Goal: Task Accomplishment & Management: Complete application form

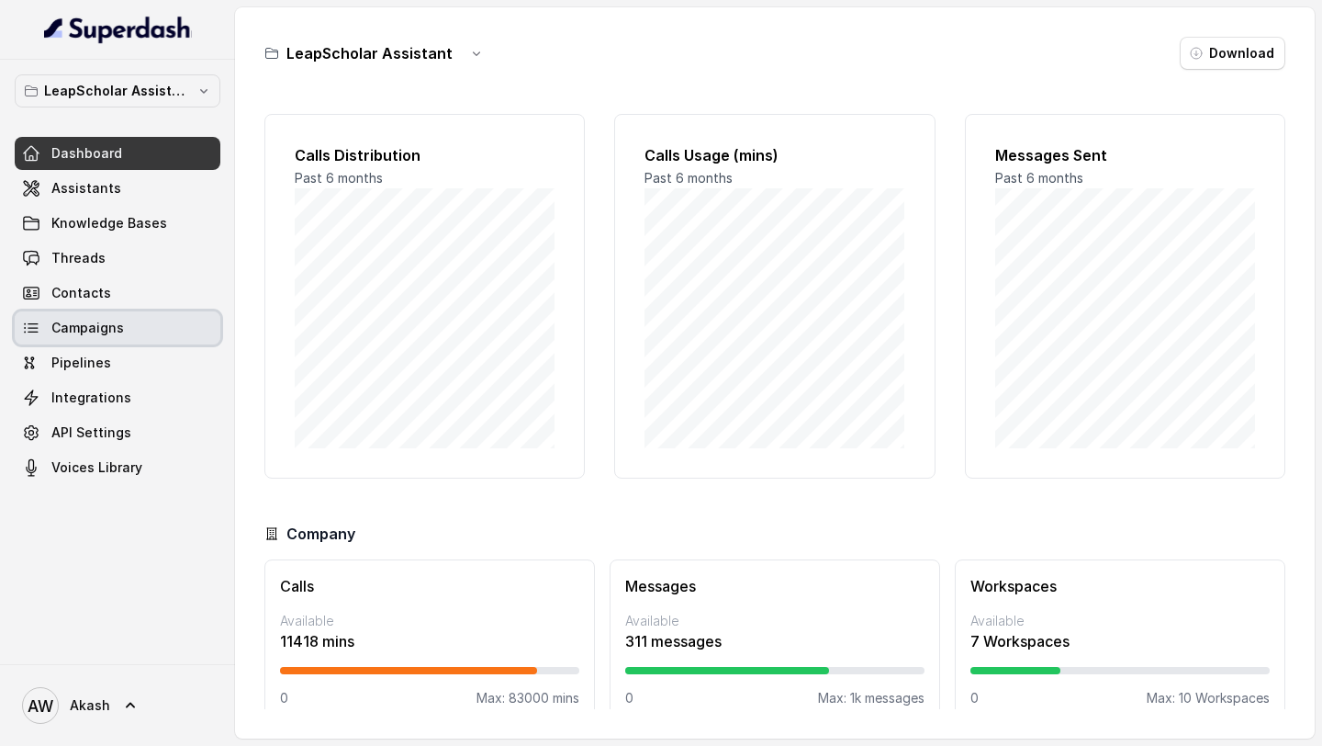
click at [128, 321] on link "Campaigns" at bounding box center [118, 327] width 206 height 33
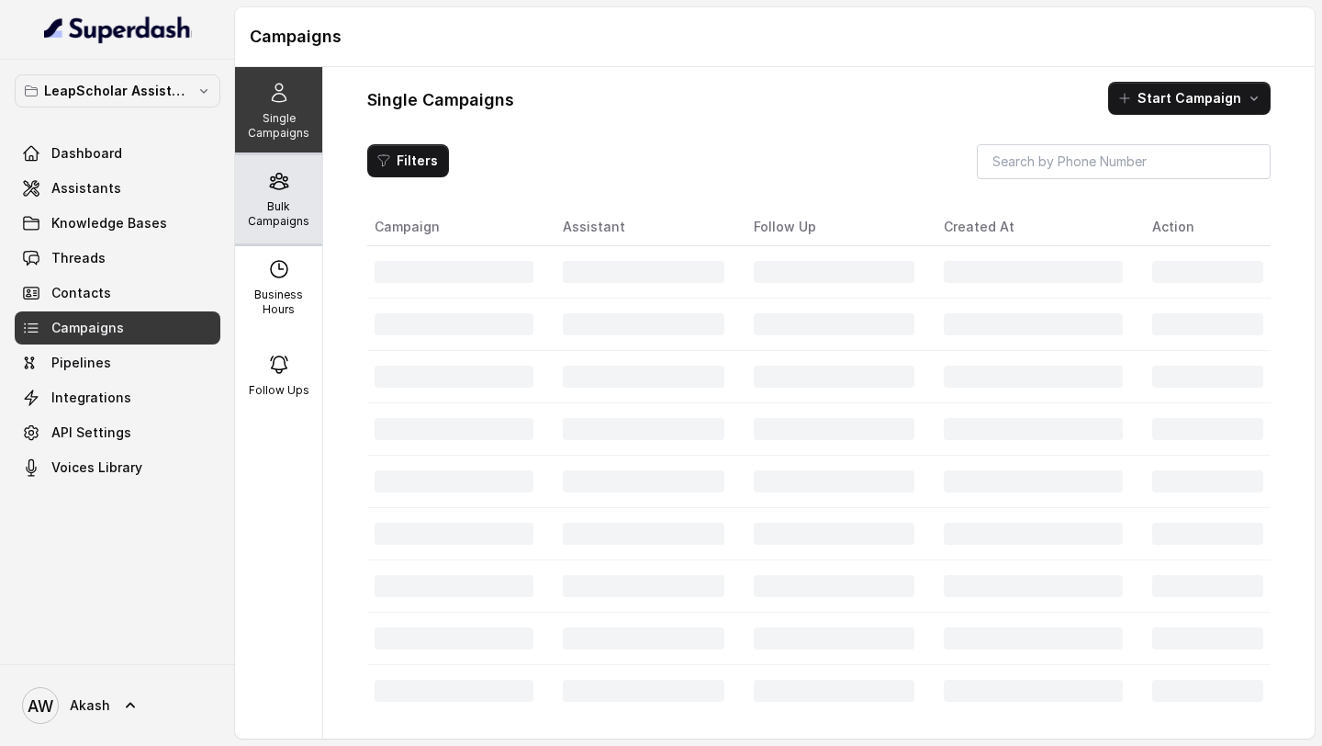
click at [271, 218] on p "Bulk Campaigns" at bounding box center [278, 213] width 73 height 29
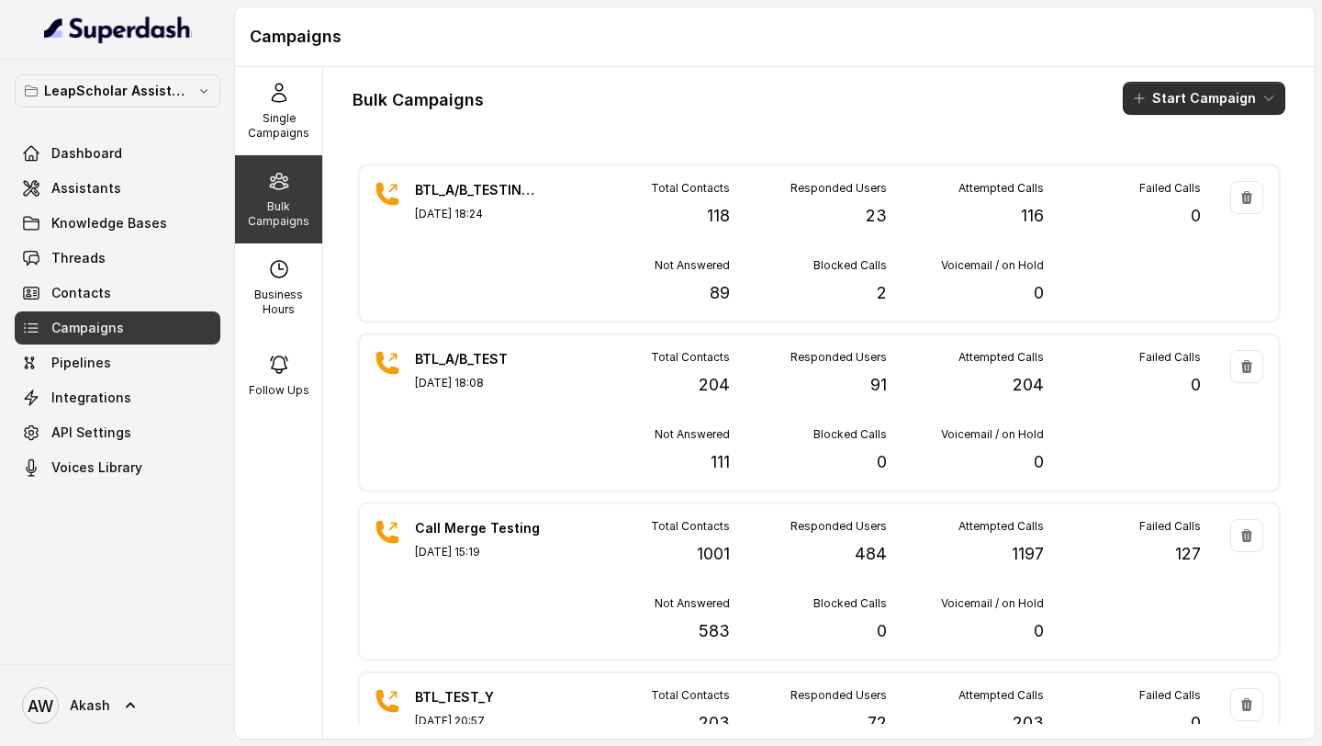
click at [1181, 97] on button "Start Campaign" at bounding box center [1204, 98] width 163 height 33
click at [1187, 160] on button "Call" at bounding box center [1208, 169] width 169 height 29
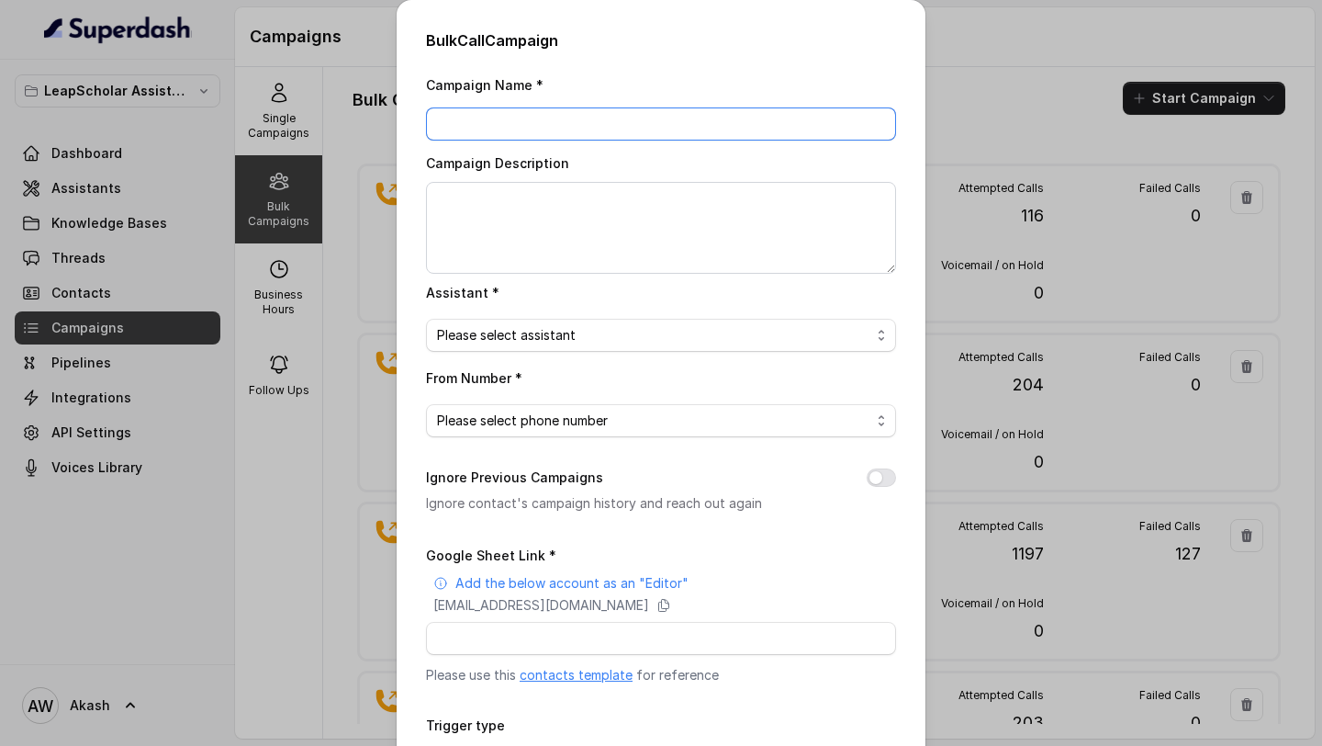
click at [726, 111] on input "Campaign Name *" at bounding box center [661, 123] width 470 height 33
type input "BTL_CAMPAIGN_7"
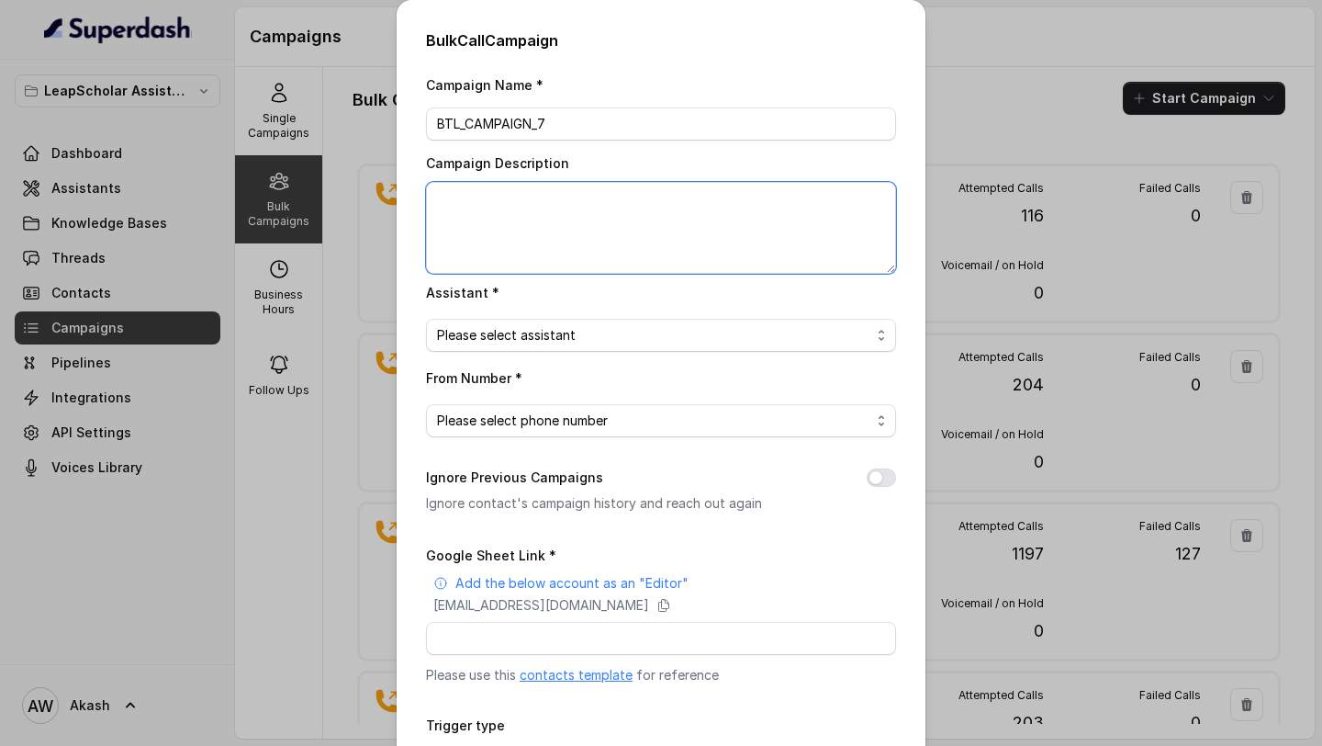
click at [674, 203] on textarea "Campaign Description" at bounding box center [661, 228] width 470 height 92
type textarea "This is the scsle up campsign for one branch"
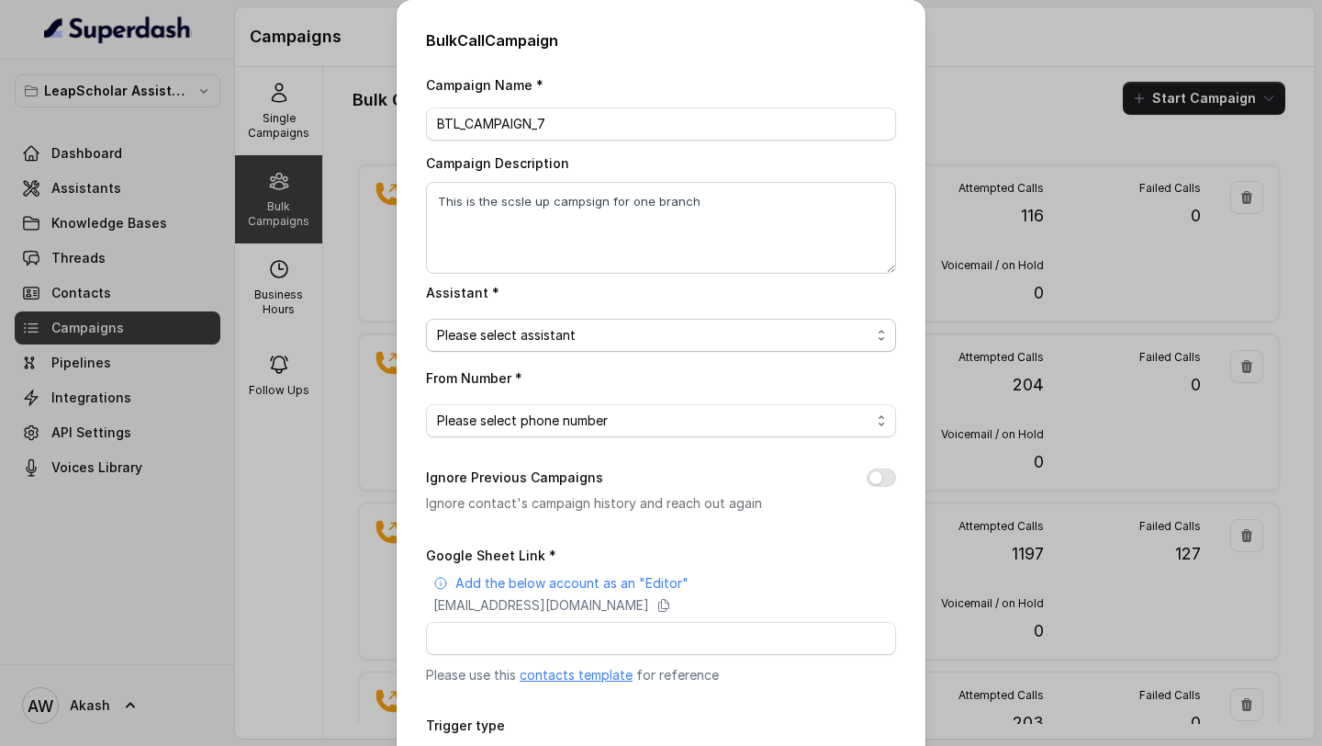
click at [688, 341] on div "Please select assistant" at bounding box center [653, 335] width 433 height 22
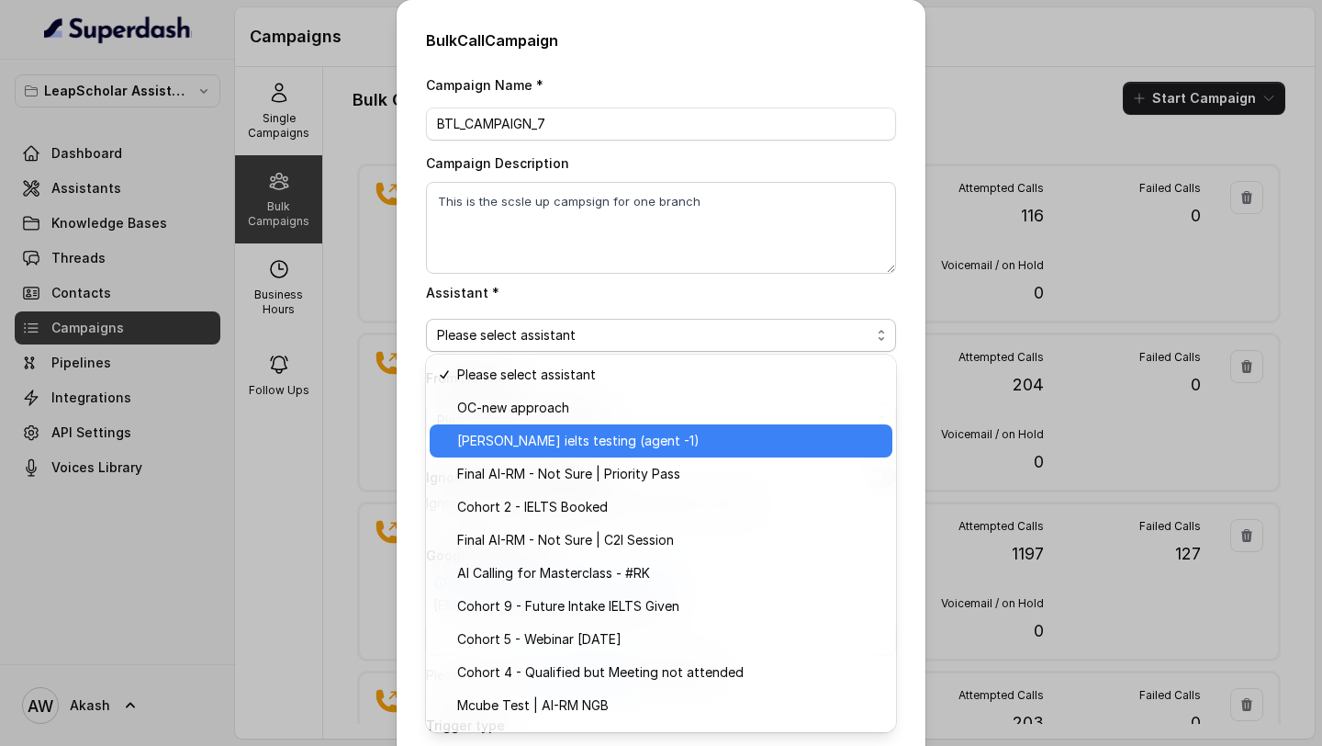
scroll to position [324, 0]
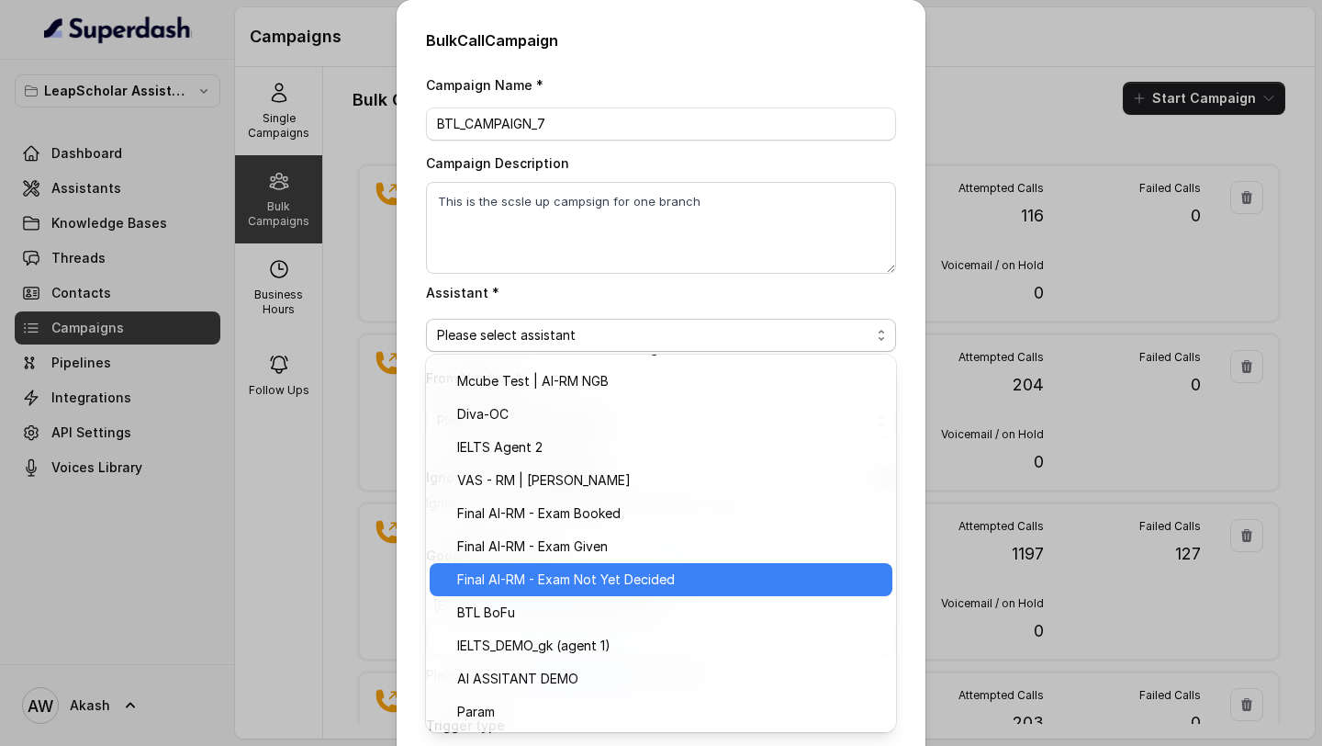
click at [640, 603] on span "BTL BoFu" at bounding box center [669, 612] width 424 height 22
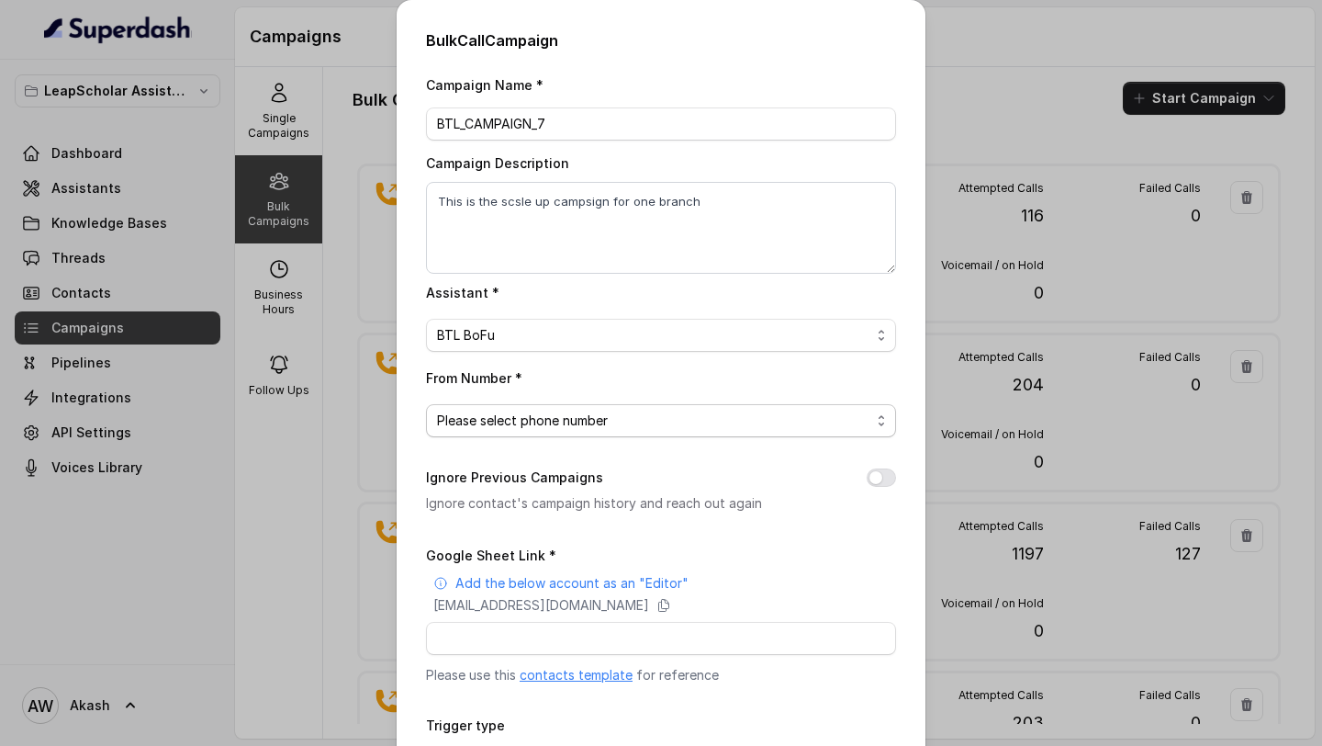
click at [635, 425] on div "Please select phone number" at bounding box center [653, 421] width 433 height 22
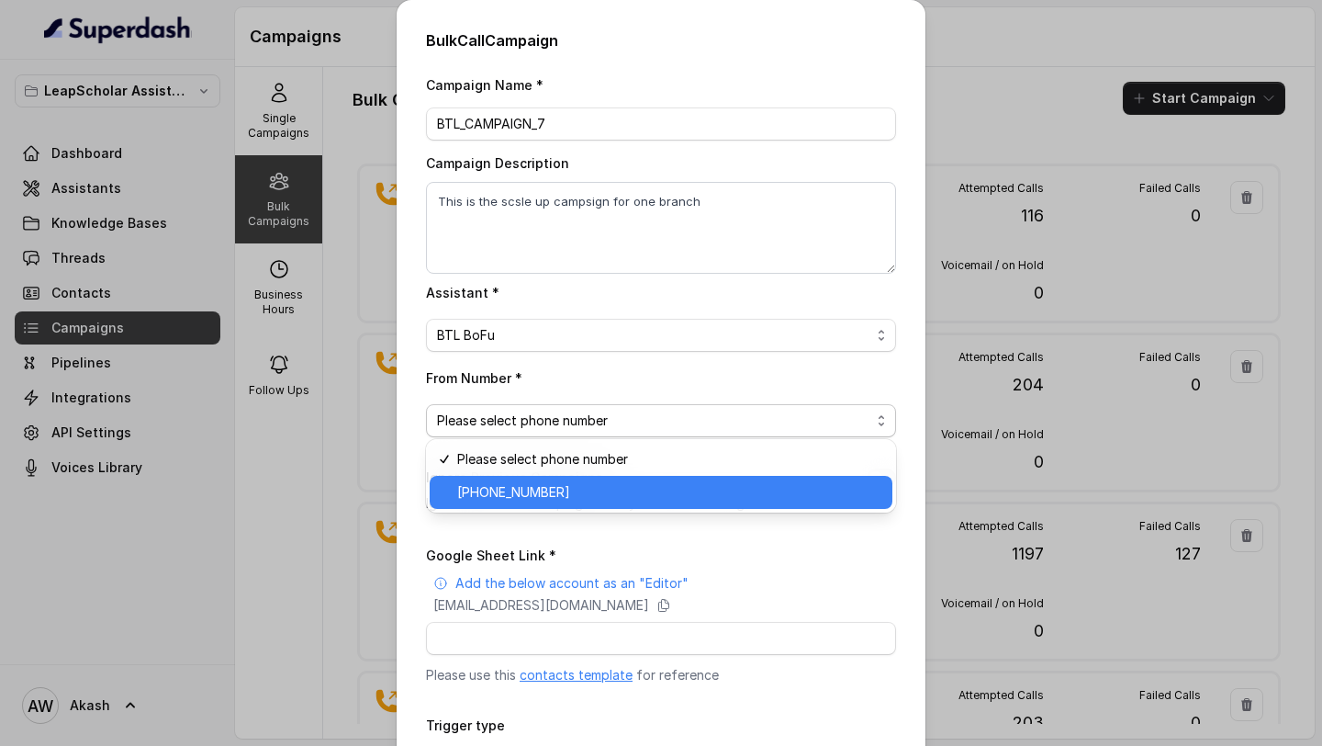
click at [634, 489] on span "[PHONE_NUMBER]" at bounding box center [669, 492] width 424 height 22
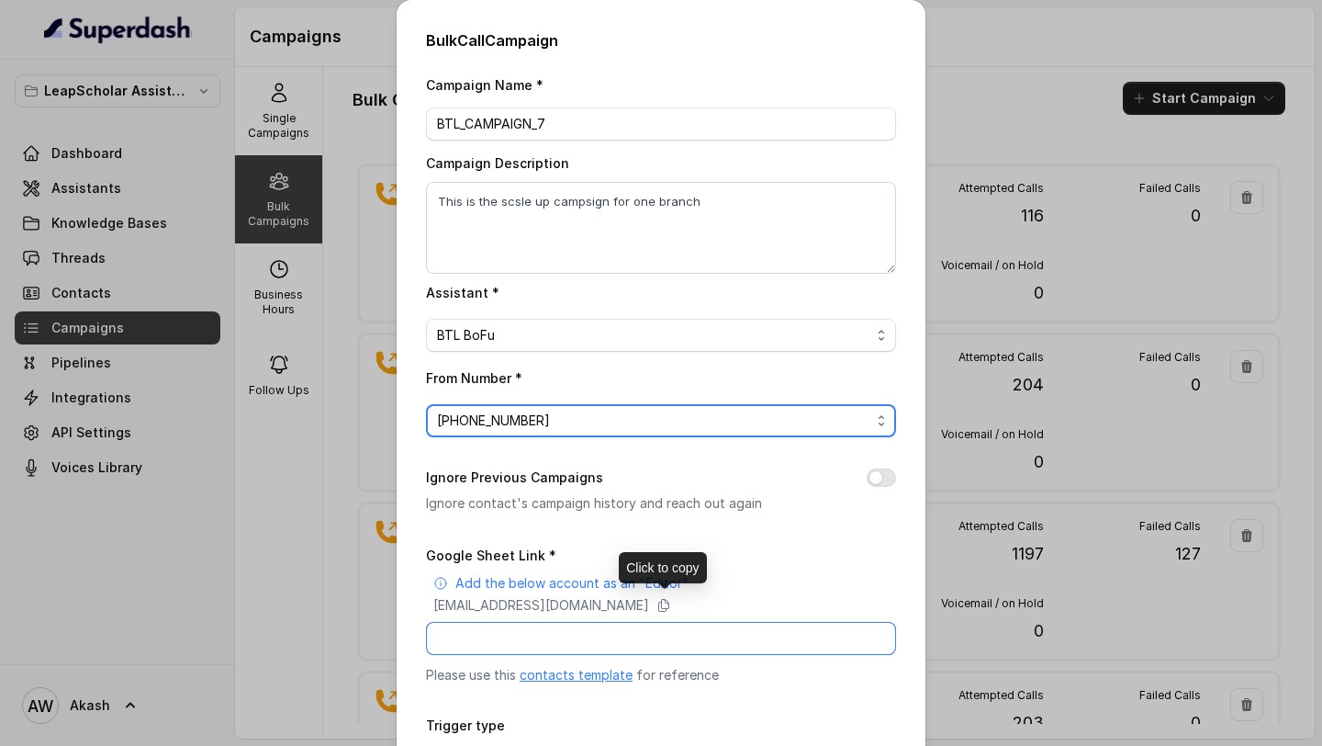
click at [649, 629] on input "Google Sheet Link *" at bounding box center [661, 638] width 470 height 33
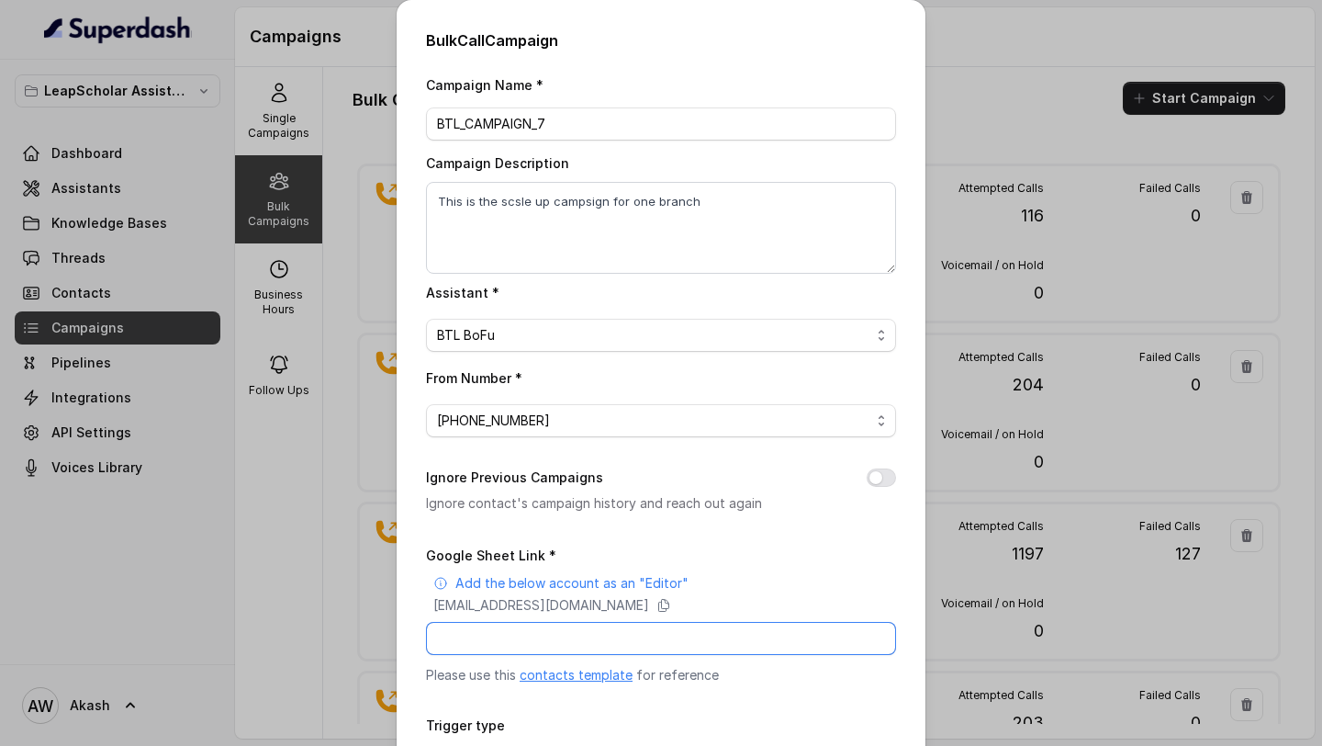
paste input "[URL][DOMAIN_NAME]"
type input "[URL][DOMAIN_NAME]"
click at [671, 598] on icon at bounding box center [664, 605] width 15 height 15
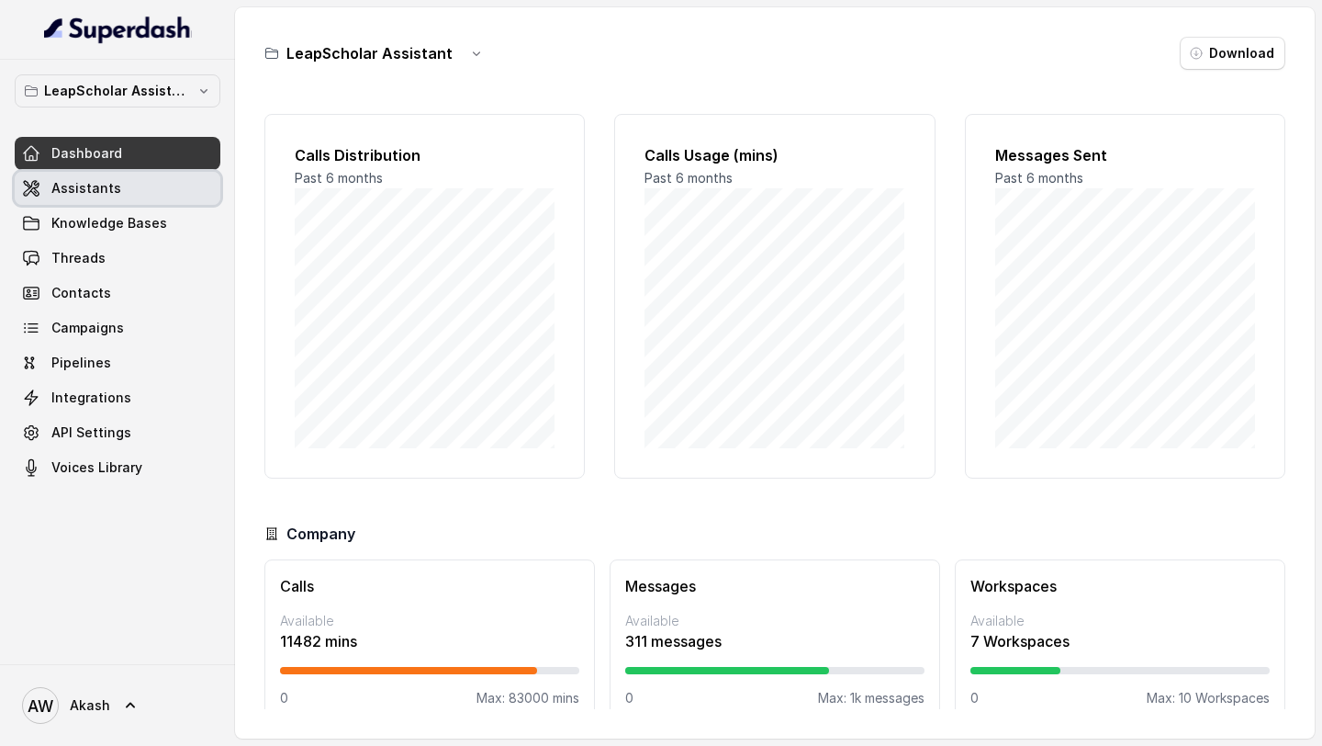
click at [130, 203] on link "Assistants" at bounding box center [118, 188] width 206 height 33
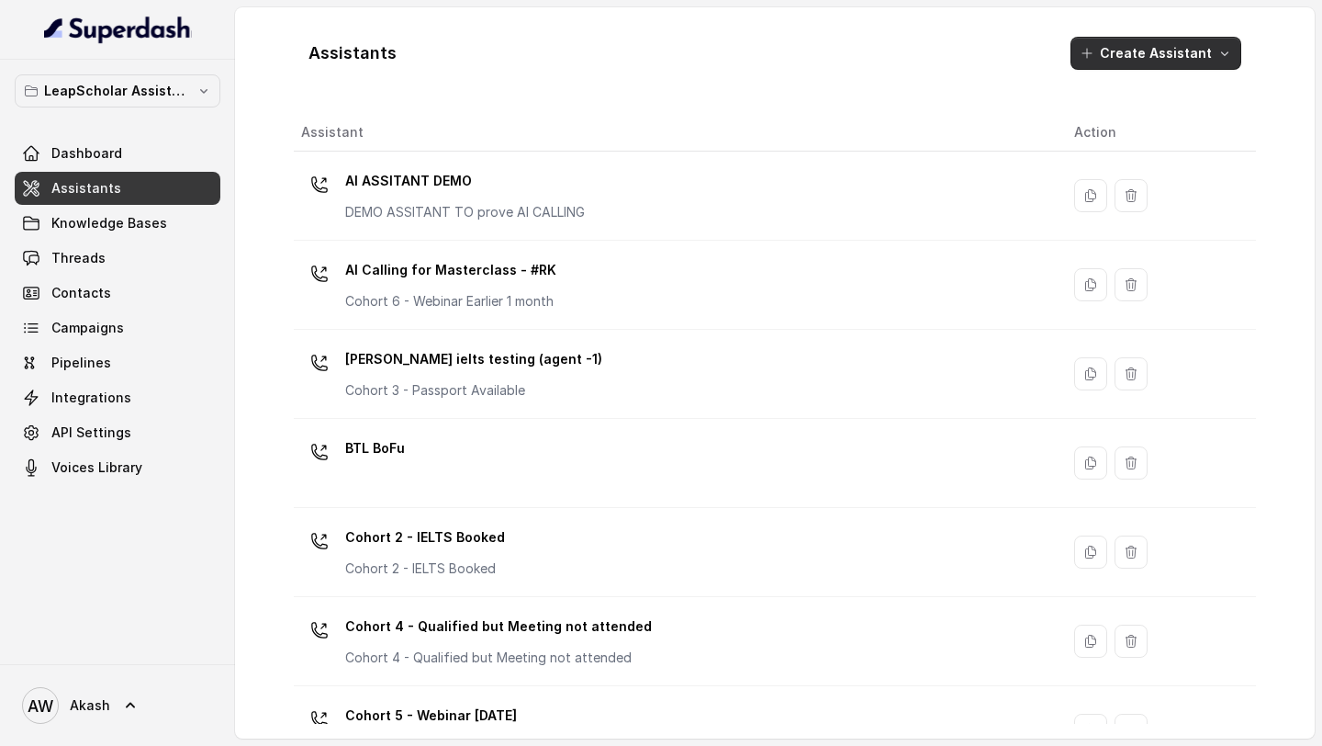
click at [1171, 38] on button "Create Assistant" at bounding box center [1156, 53] width 171 height 33
click at [1160, 52] on button "Create Assistant" at bounding box center [1156, 53] width 171 height 33
click at [96, 289] on main "Assistants Create Assistant Assistant Action AI ASSITANT DEMO DEMO ASSITANT TO …" at bounding box center [661, 373] width 1322 height 746
click at [96, 318] on link "Campaigns" at bounding box center [118, 327] width 206 height 33
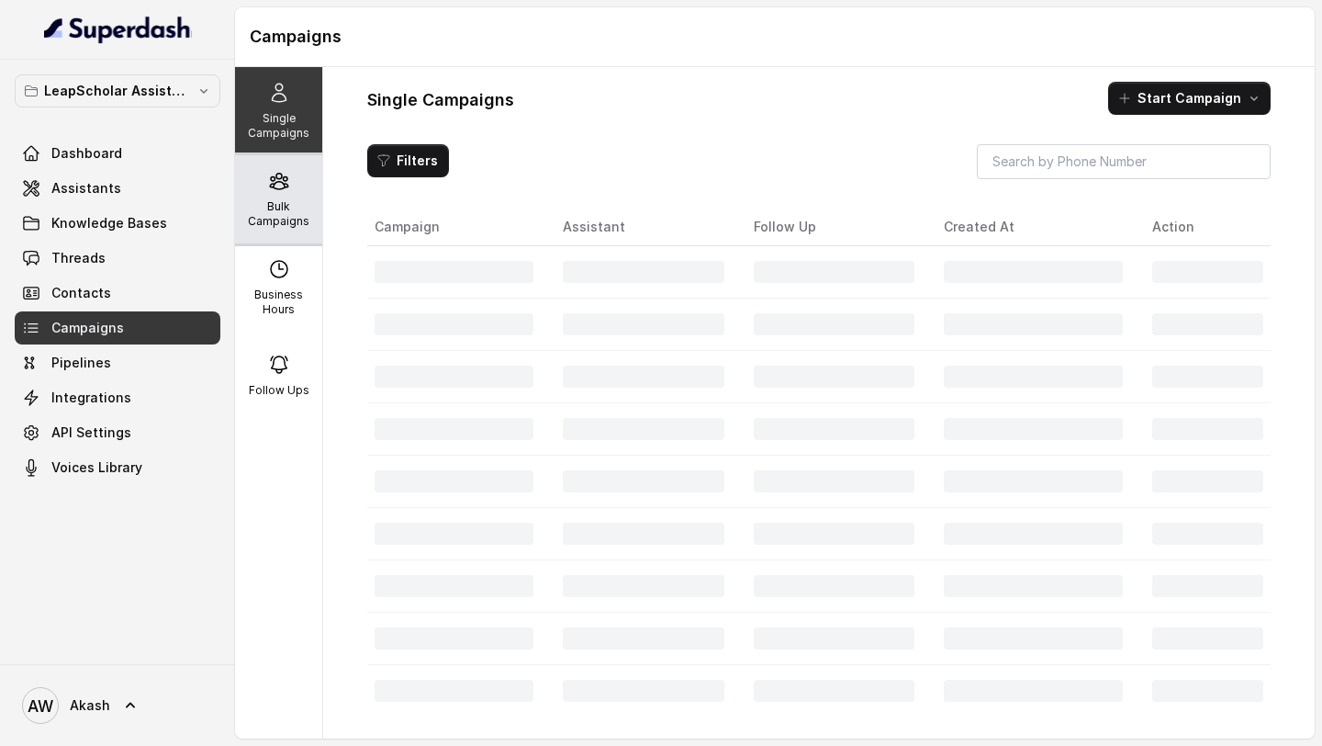
click at [279, 222] on p "Bulk Campaigns" at bounding box center [278, 213] width 73 height 29
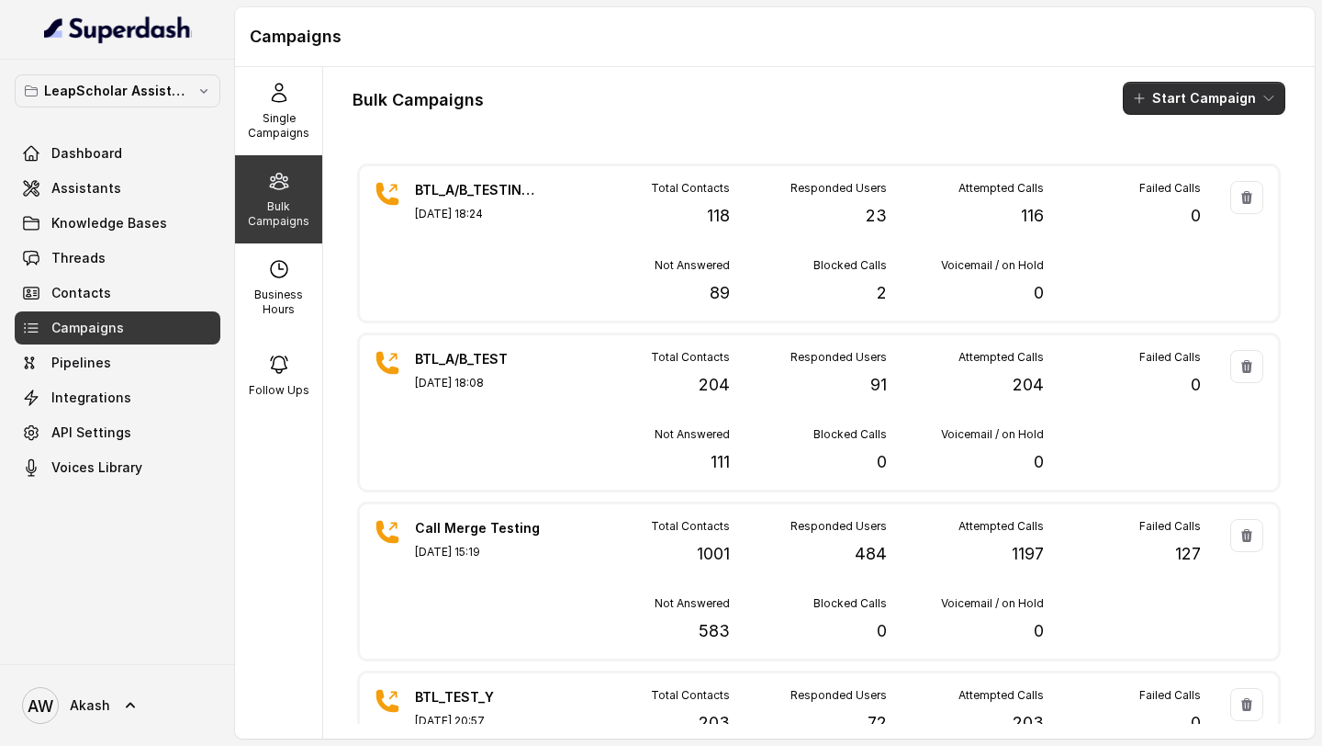
click at [1226, 88] on button "Start Campaign" at bounding box center [1204, 98] width 163 height 33
click at [1210, 129] on button "Sms" at bounding box center [1208, 140] width 169 height 29
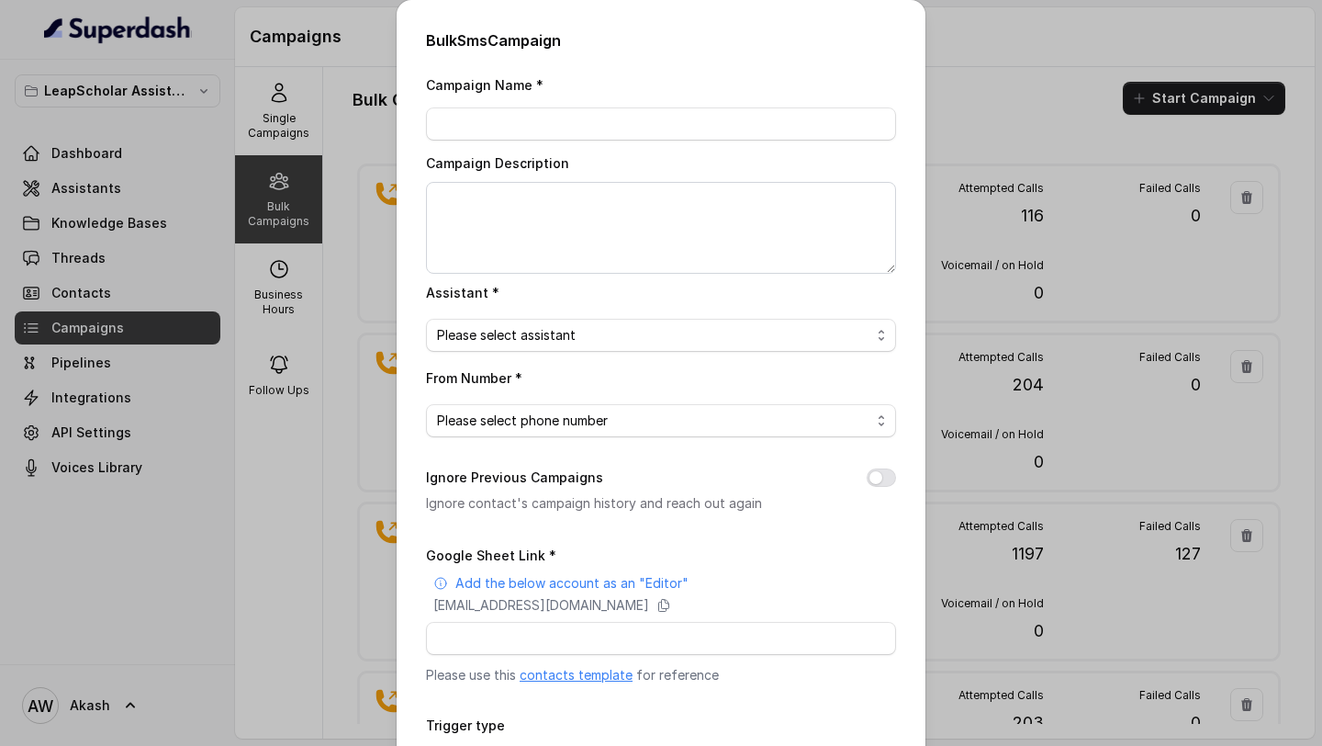
click at [681, 104] on div "Campaign Name *" at bounding box center [661, 106] width 470 height 67
click at [677, 136] on input "Campaign Name *" at bounding box center [661, 123] width 470 height 33
type input "BTL CAMPAIGN 7"
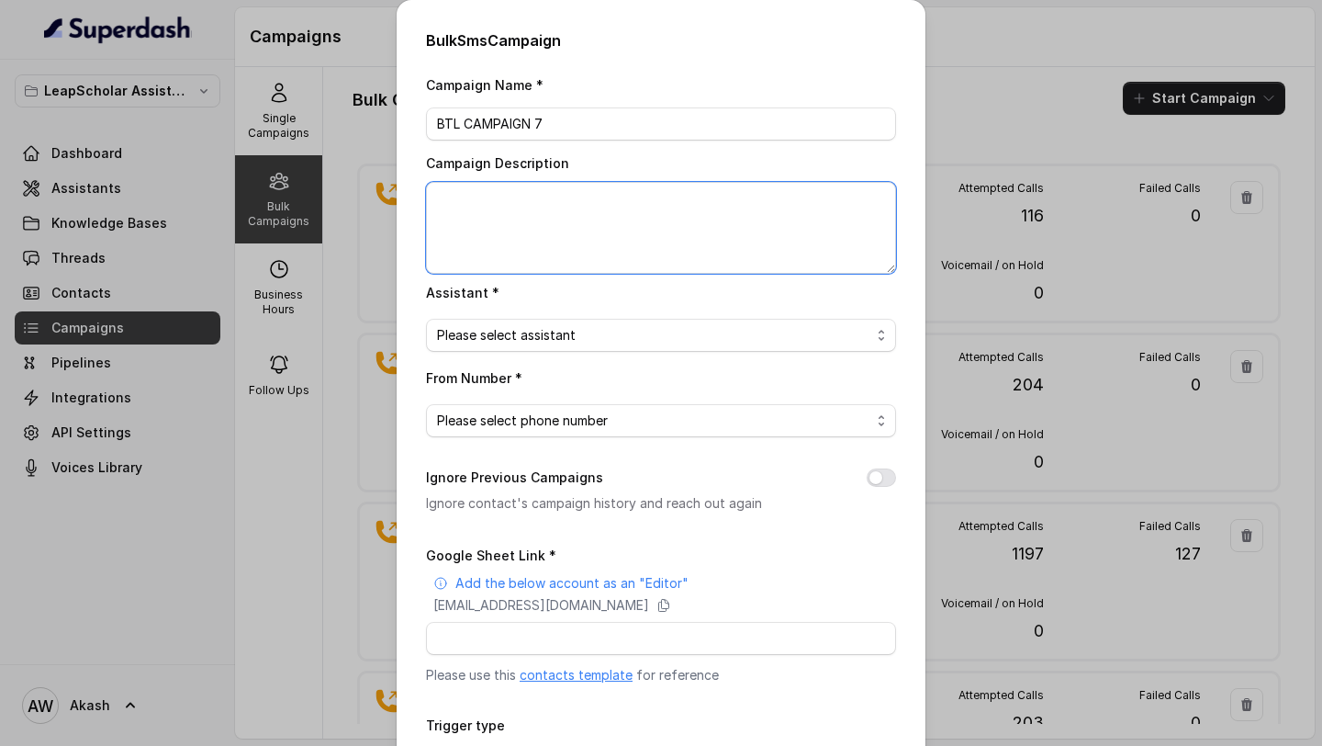
click at [661, 230] on textarea "Campaign Description" at bounding box center [661, 228] width 470 height 92
type textarea "This Campaign is to test at scale"
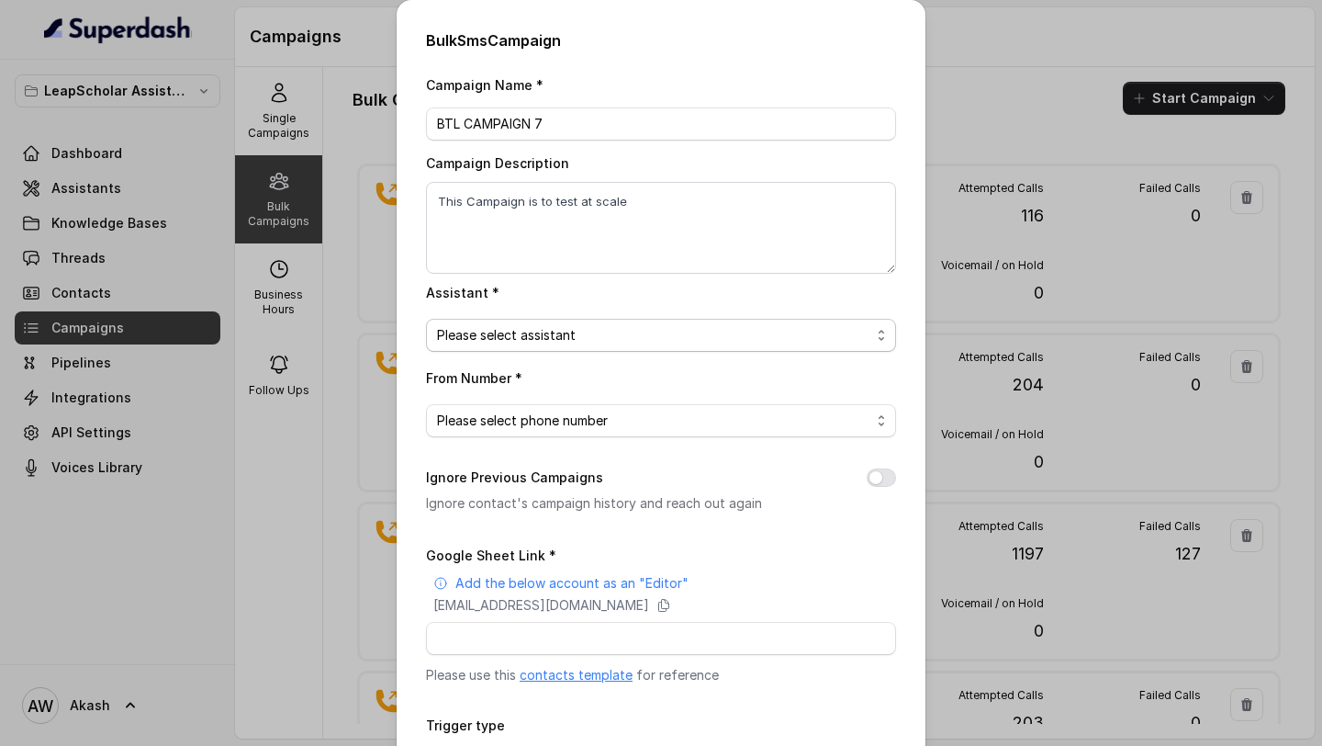
click at [617, 346] on span "Please select assistant" at bounding box center [661, 335] width 470 height 33
click at [614, 343] on div "Please select assistant" at bounding box center [653, 335] width 433 height 22
click at [670, 412] on div "Campaign Name * BTL CAMPAIGN 7 Campaign Description This Campaign is to test at…" at bounding box center [661, 548] width 470 height 950
click at [670, 418] on div "Please select phone number" at bounding box center [653, 421] width 433 height 22
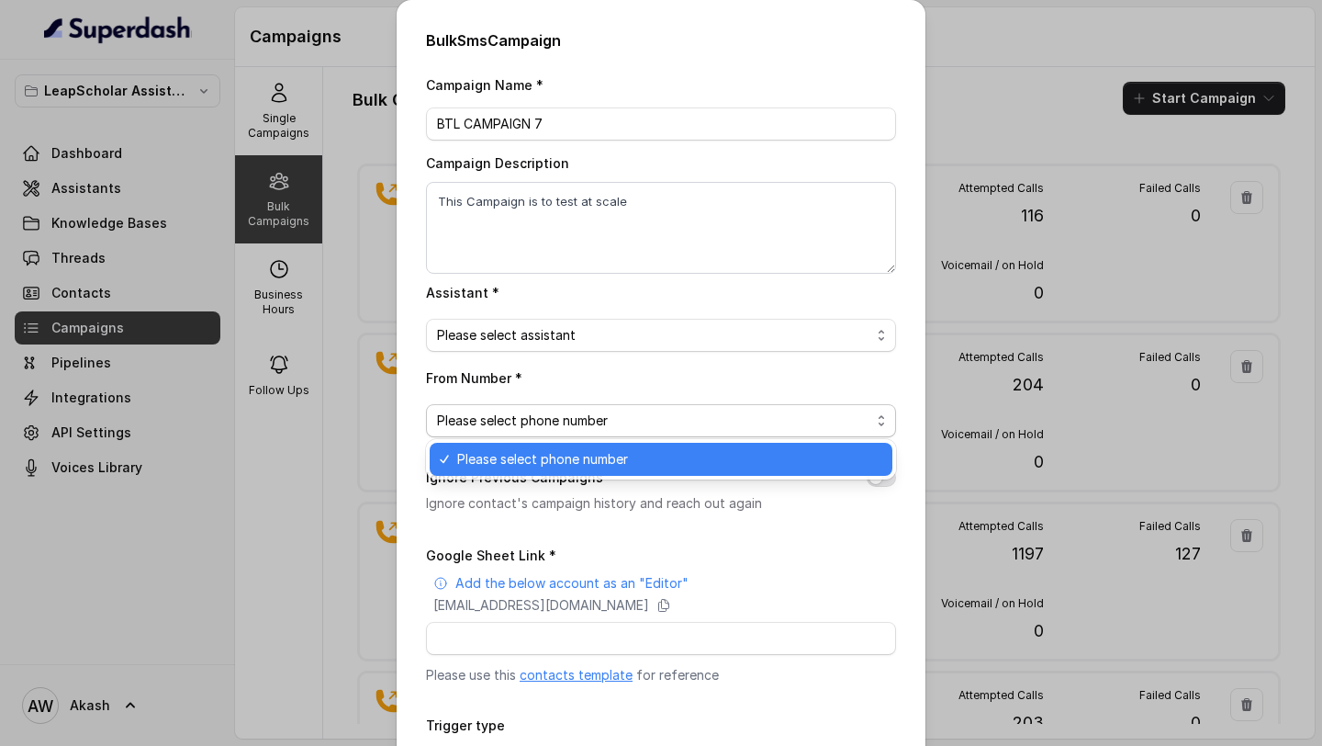
click at [659, 444] on div "Please select phone number" at bounding box center [661, 459] width 463 height 33
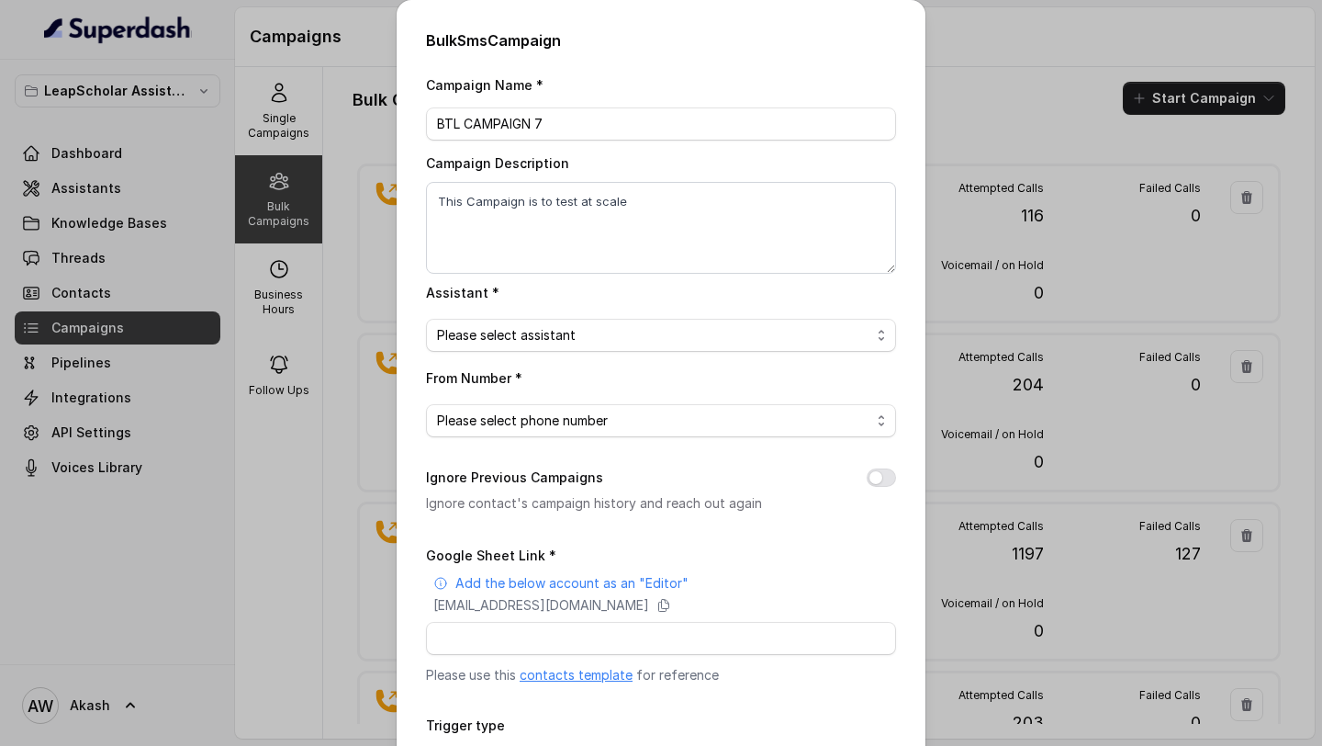
click at [631, 326] on div "Please select assistant" at bounding box center [653, 335] width 433 height 22
click at [343, 449] on div "Bulk Sms Campaign Campaign Name * BTL CAMPAIGN 7 Campaign Description This Camp…" at bounding box center [661, 373] width 1322 height 746
click at [999, 112] on div "Bulk Sms Campaign Campaign Name * BTL CAMPAIGN 7 Campaign Description This Camp…" at bounding box center [661, 373] width 1322 height 746
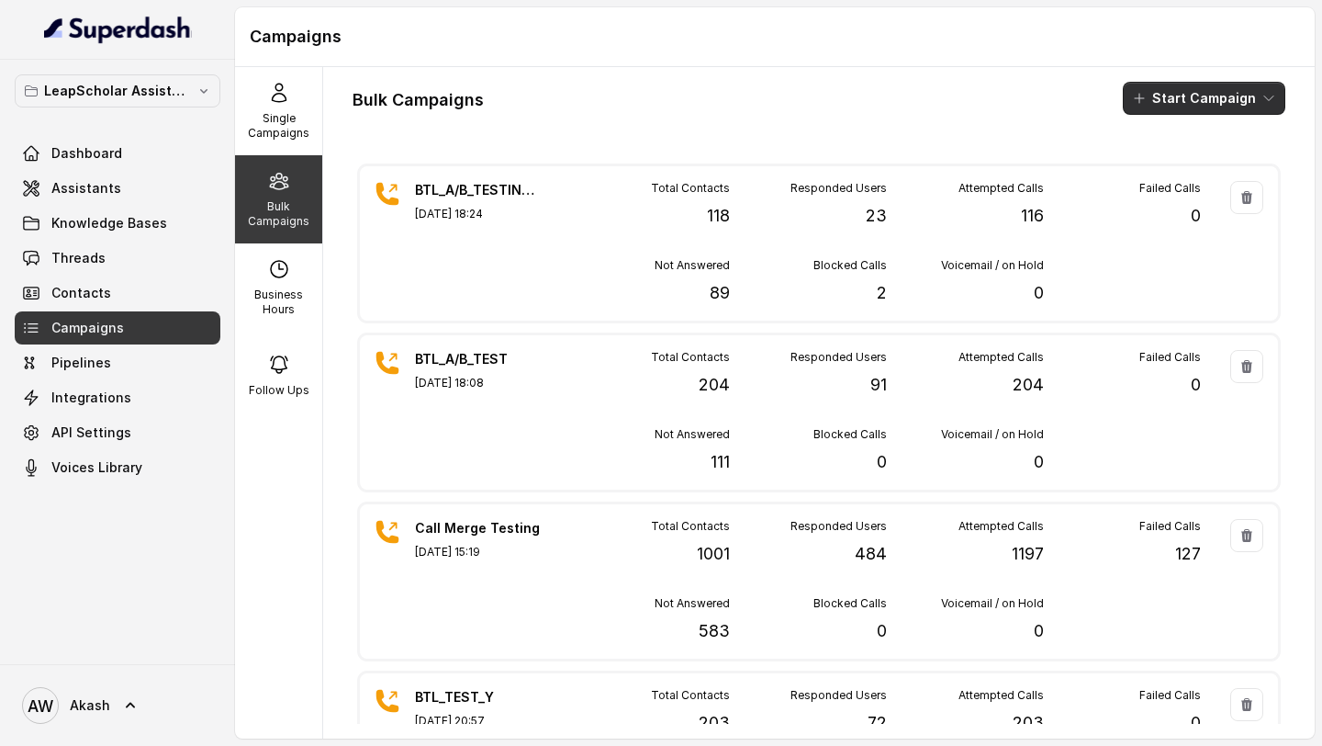
click at [1171, 93] on button "Start Campaign" at bounding box center [1204, 98] width 163 height 33
click at [1192, 163] on div "Call" at bounding box center [1179, 170] width 89 height 18
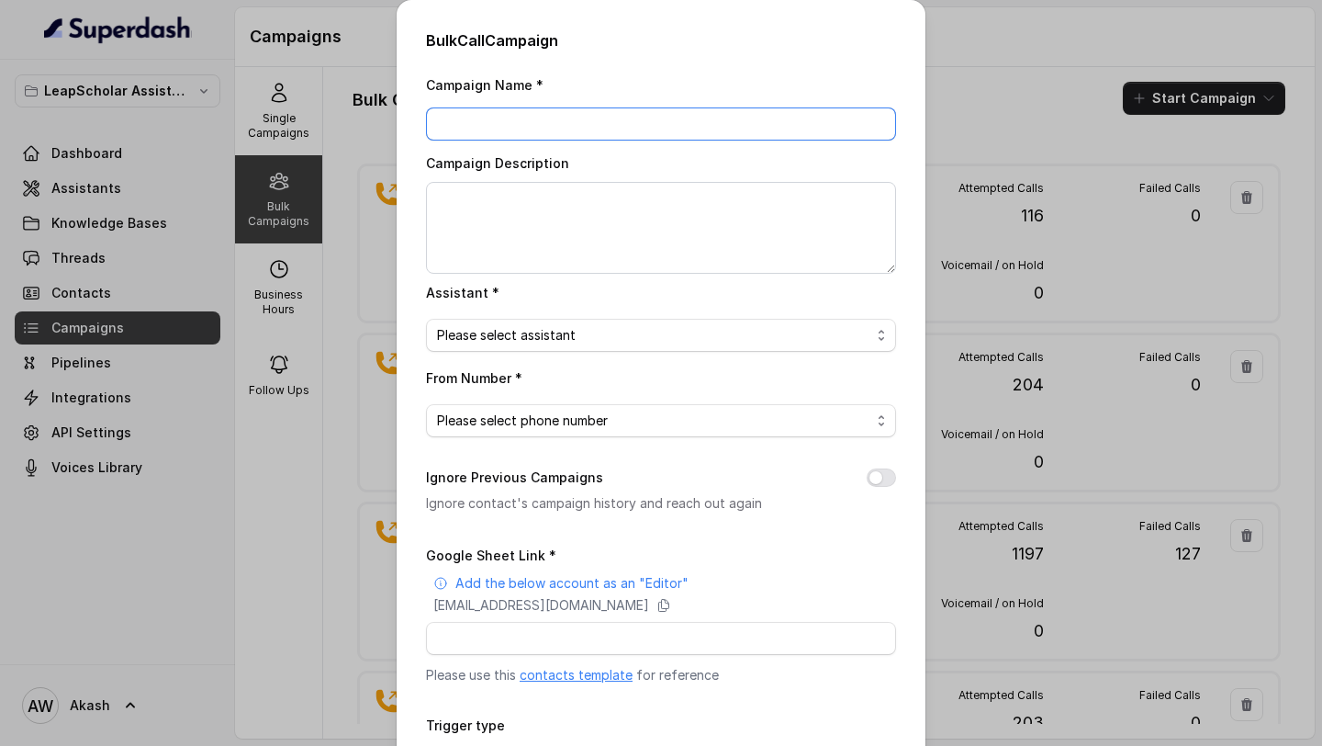
click at [815, 107] on input "Campaign Name *" at bounding box center [661, 123] width 470 height 33
type input "BTL_TEST_CAMPAIGN_7"
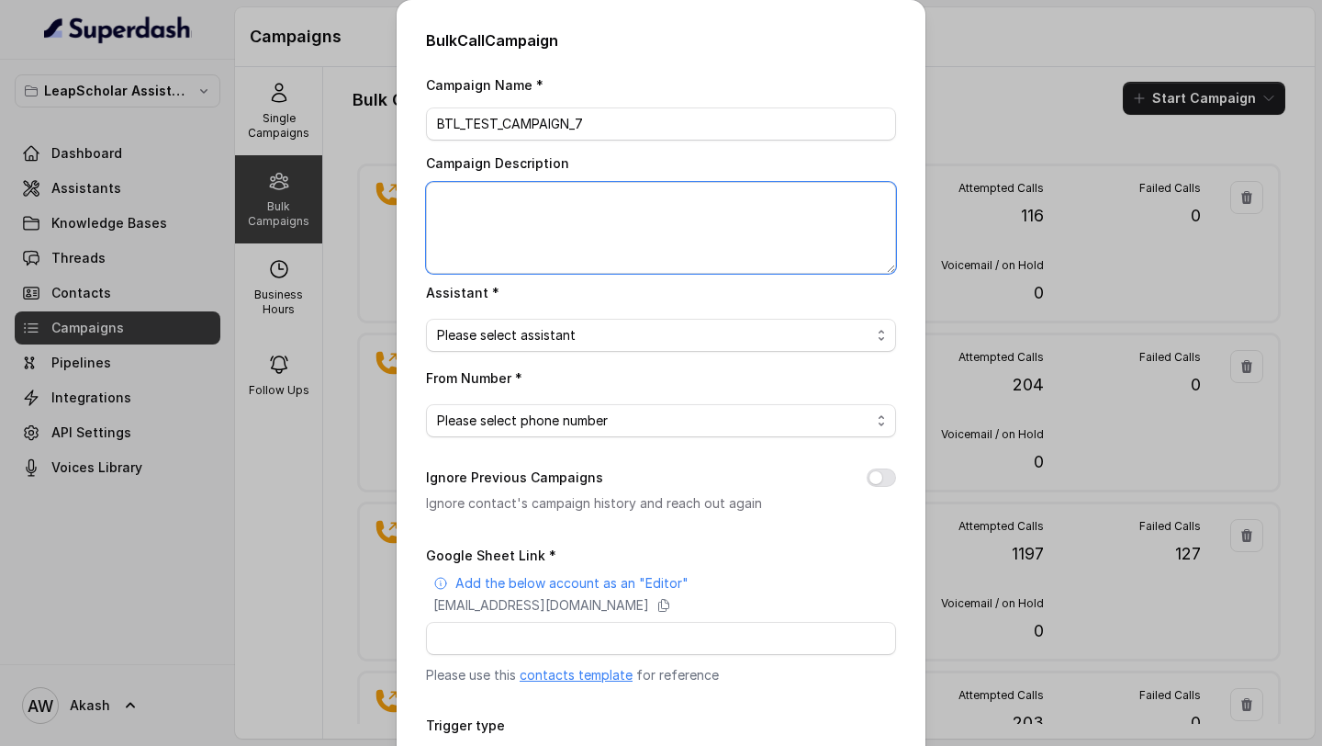
click at [776, 198] on textarea "Campaign Description" at bounding box center [661, 228] width 470 height 92
type textarea "Scale up campaign for jaynagar"
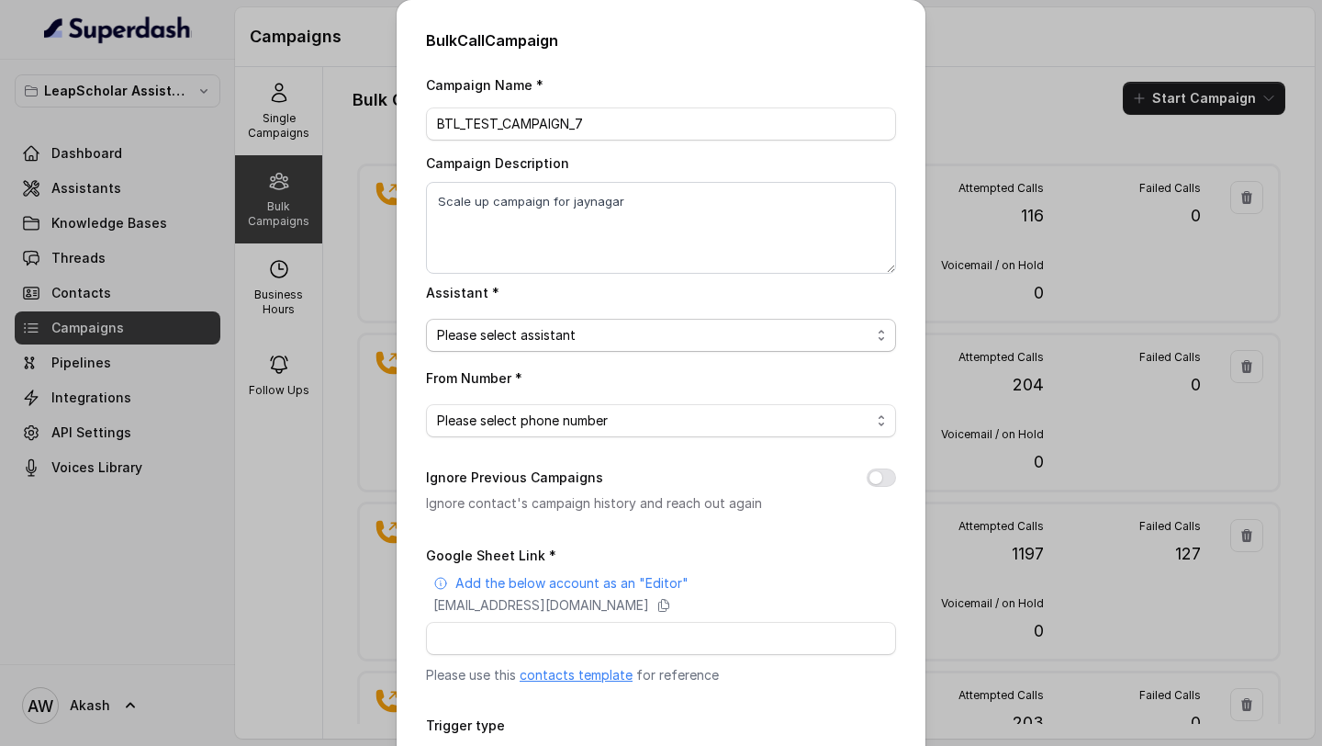
click at [781, 350] on span "Please select assistant" at bounding box center [661, 335] width 470 height 33
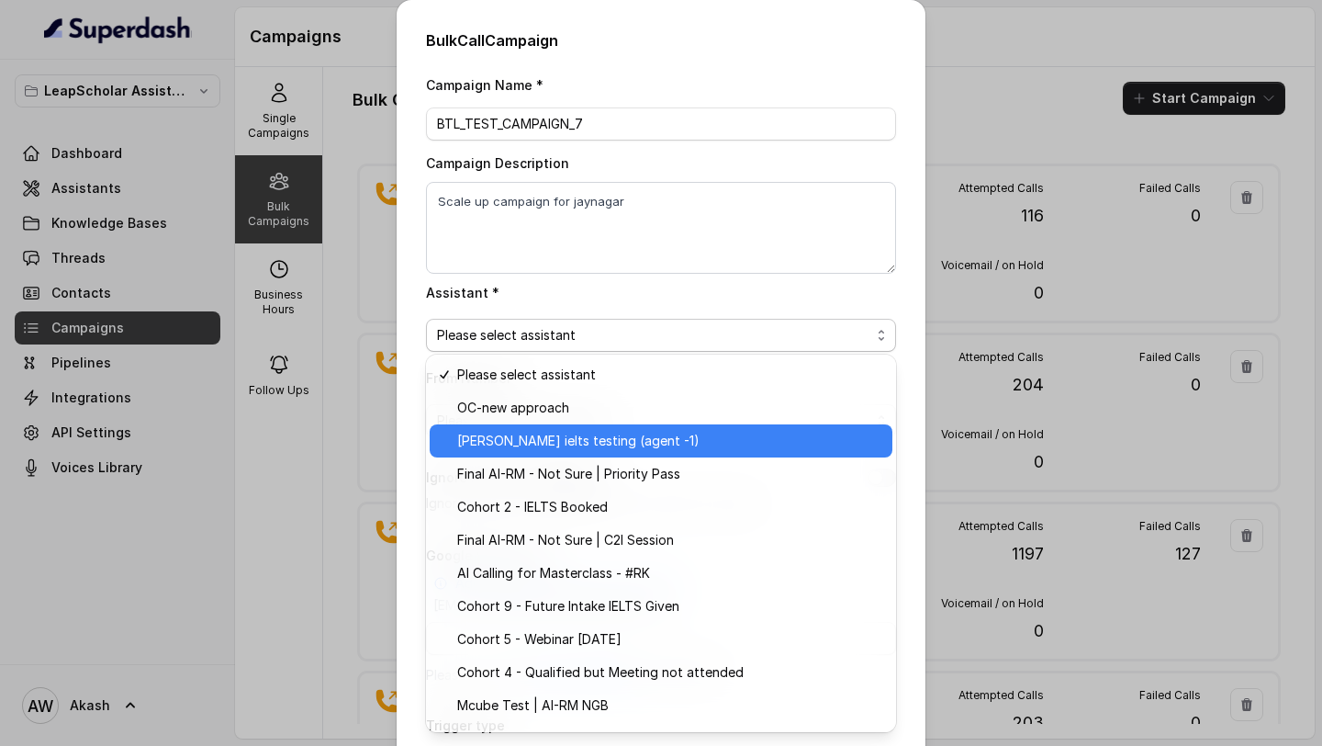
scroll to position [324, 0]
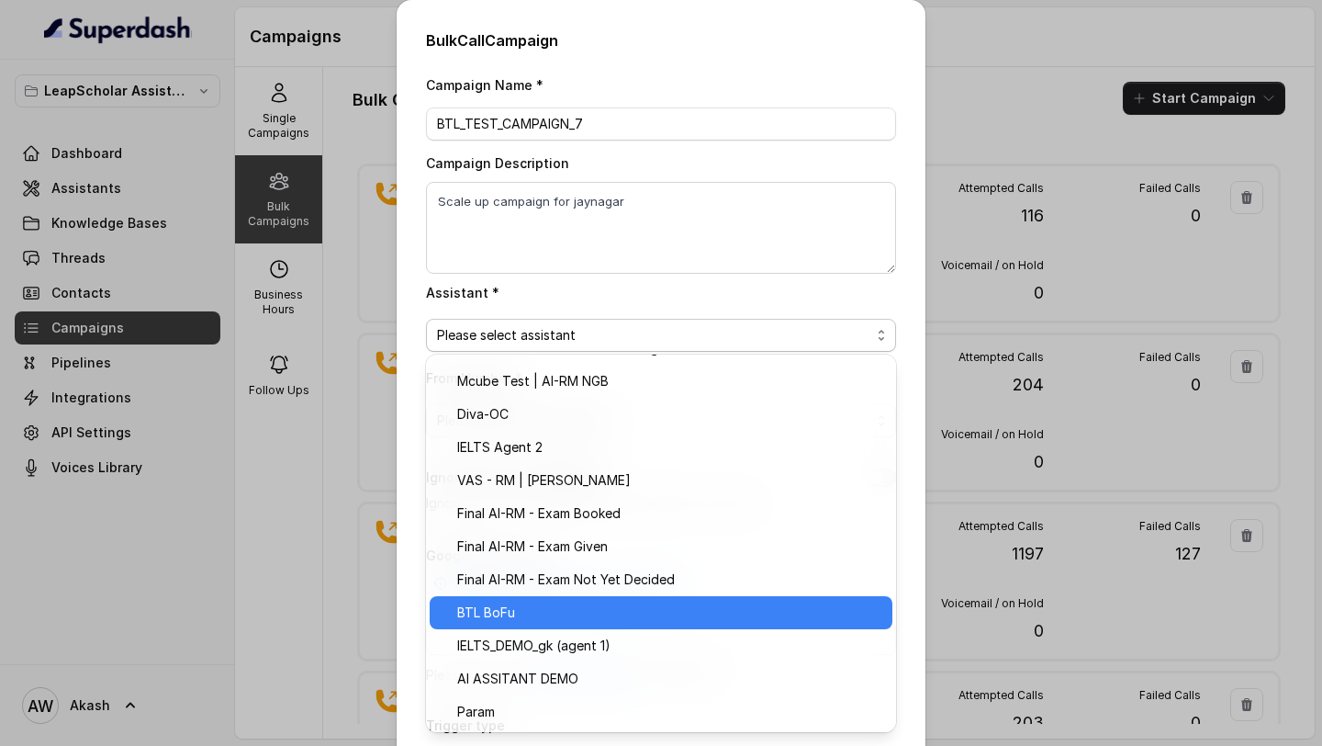
click at [608, 618] on span "BTL BoFu" at bounding box center [669, 612] width 424 height 22
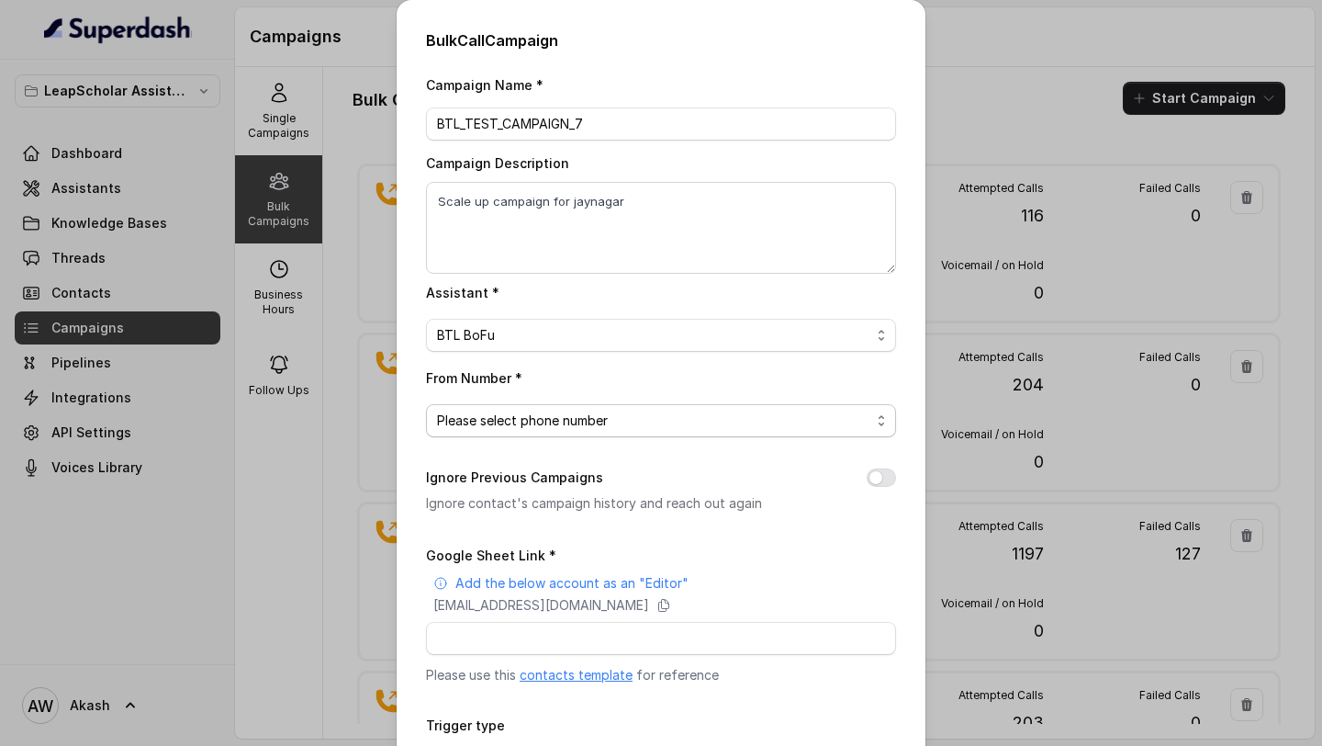
click at [614, 425] on div "Please select phone number" at bounding box center [653, 421] width 433 height 22
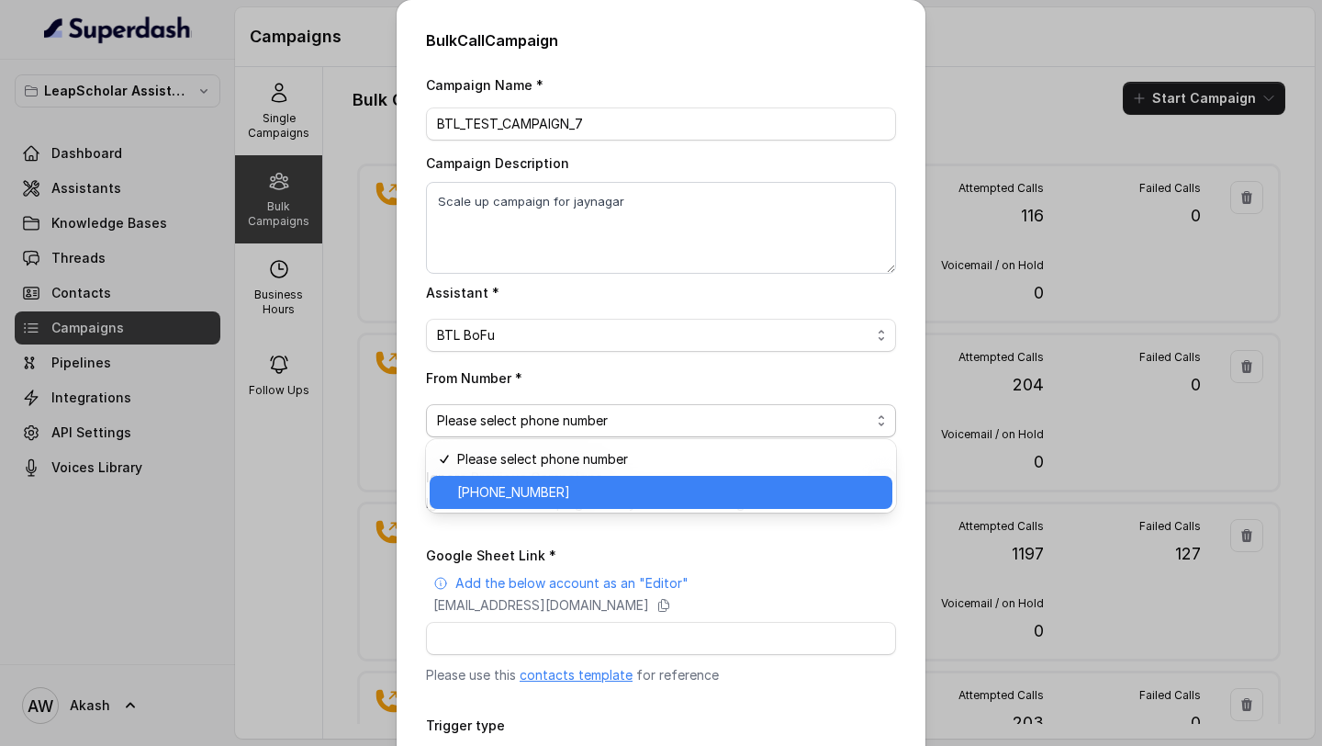
click at [609, 485] on span "[PHONE_NUMBER]" at bounding box center [669, 492] width 424 height 22
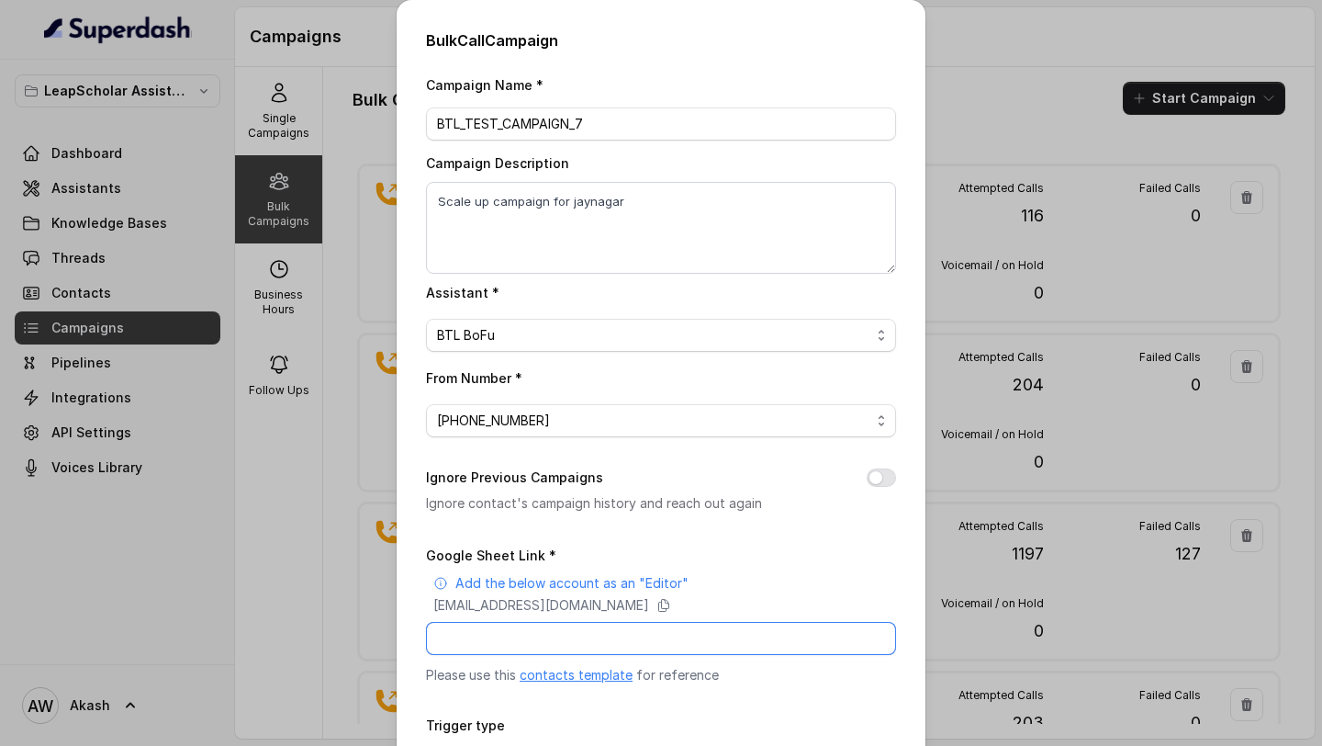
click at [602, 626] on input "Google Sheet Link *" at bounding box center [661, 638] width 470 height 33
paste input "[EMAIL_ADDRESS][DOMAIN_NAME]"
type input "[EMAIL_ADDRESS][DOMAIN_NAME]"
paste input "[URL][DOMAIN_NAME]"
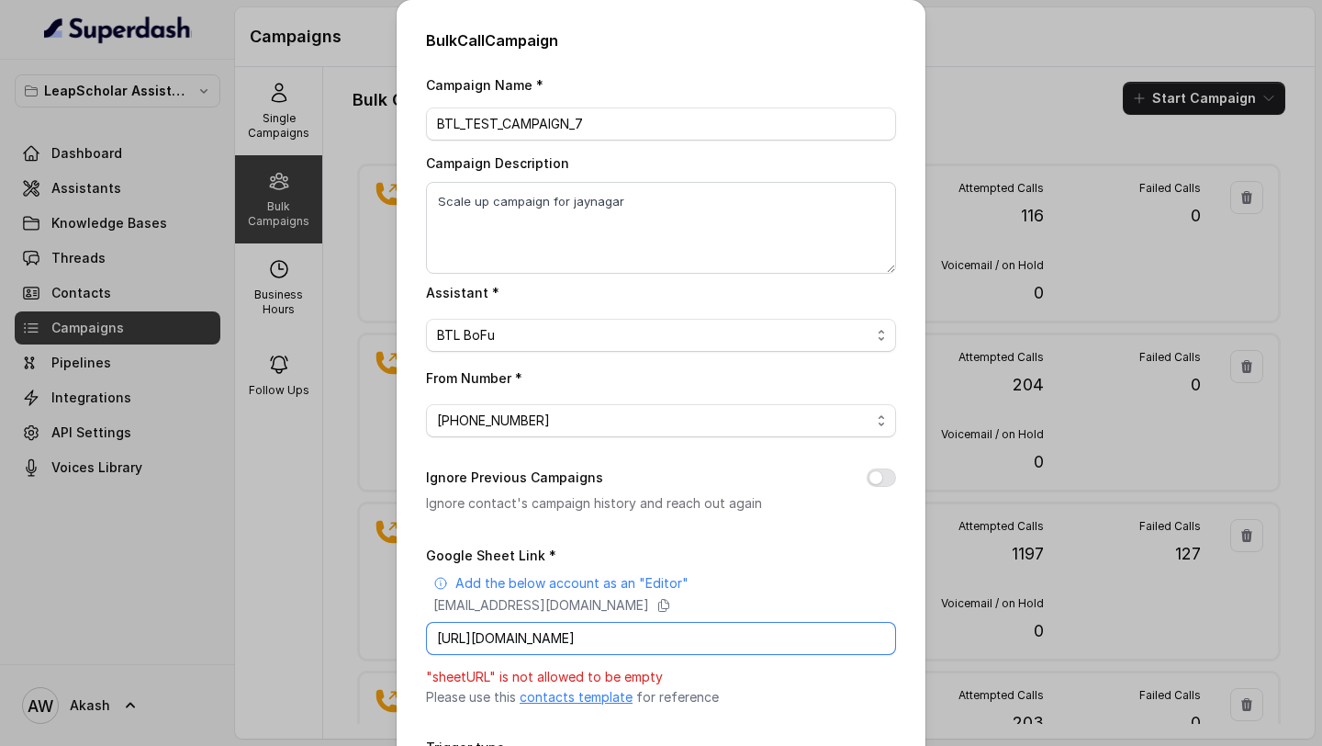
scroll to position [0, 278]
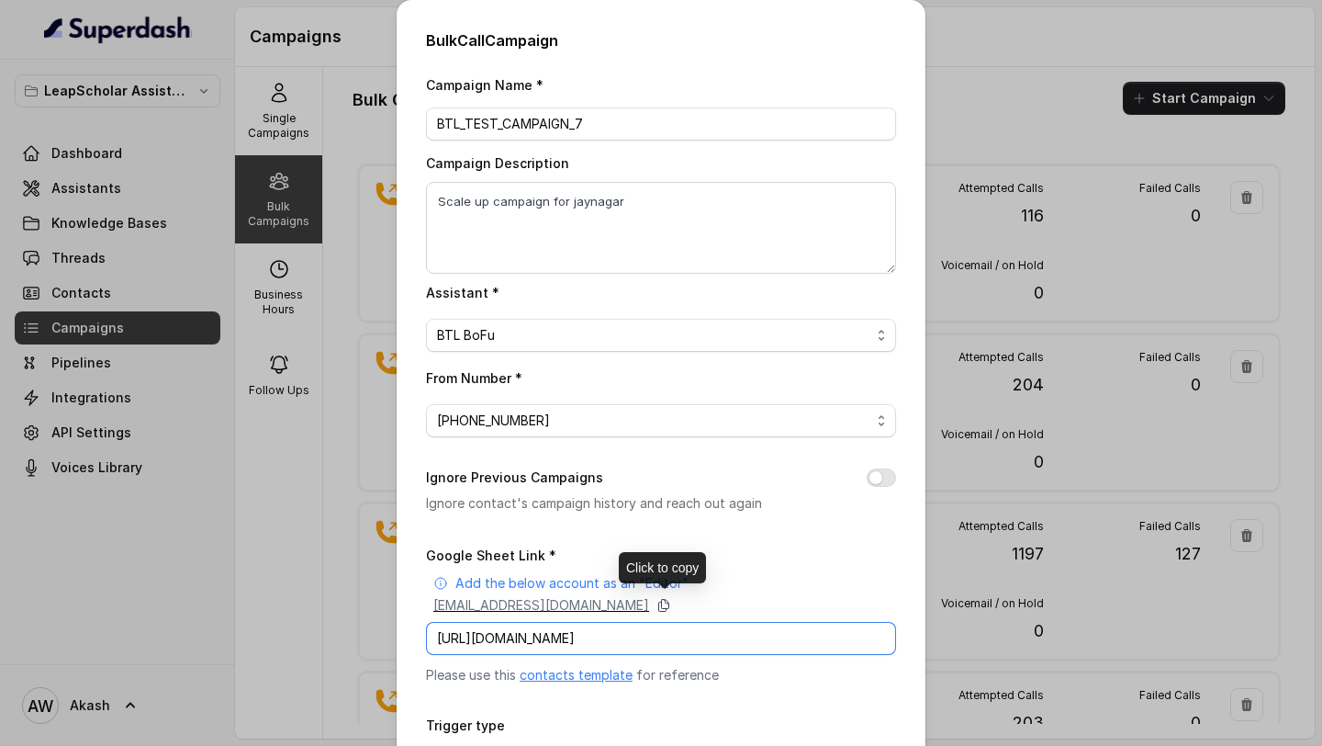
type input "[URL][DOMAIN_NAME]"
click at [671, 601] on icon at bounding box center [664, 605] width 15 height 15
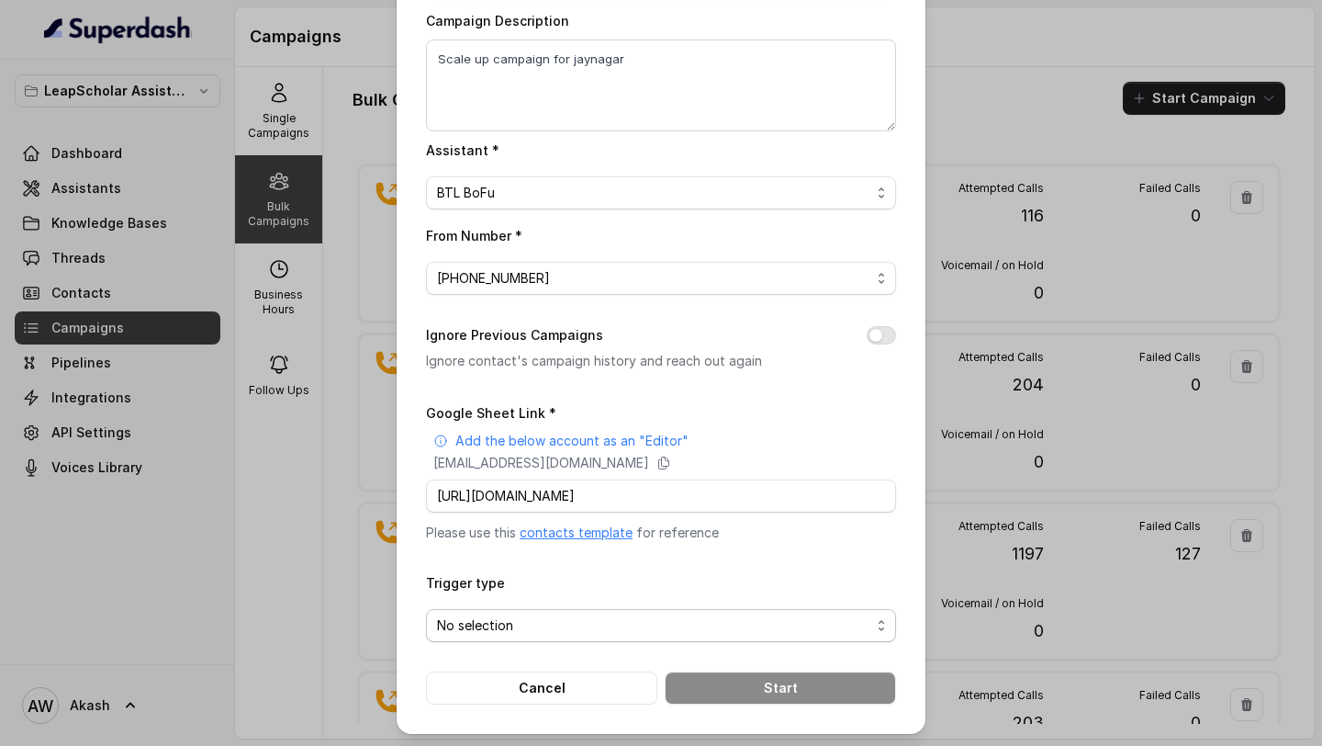
click at [702, 633] on div "No selection" at bounding box center [653, 625] width 433 height 22
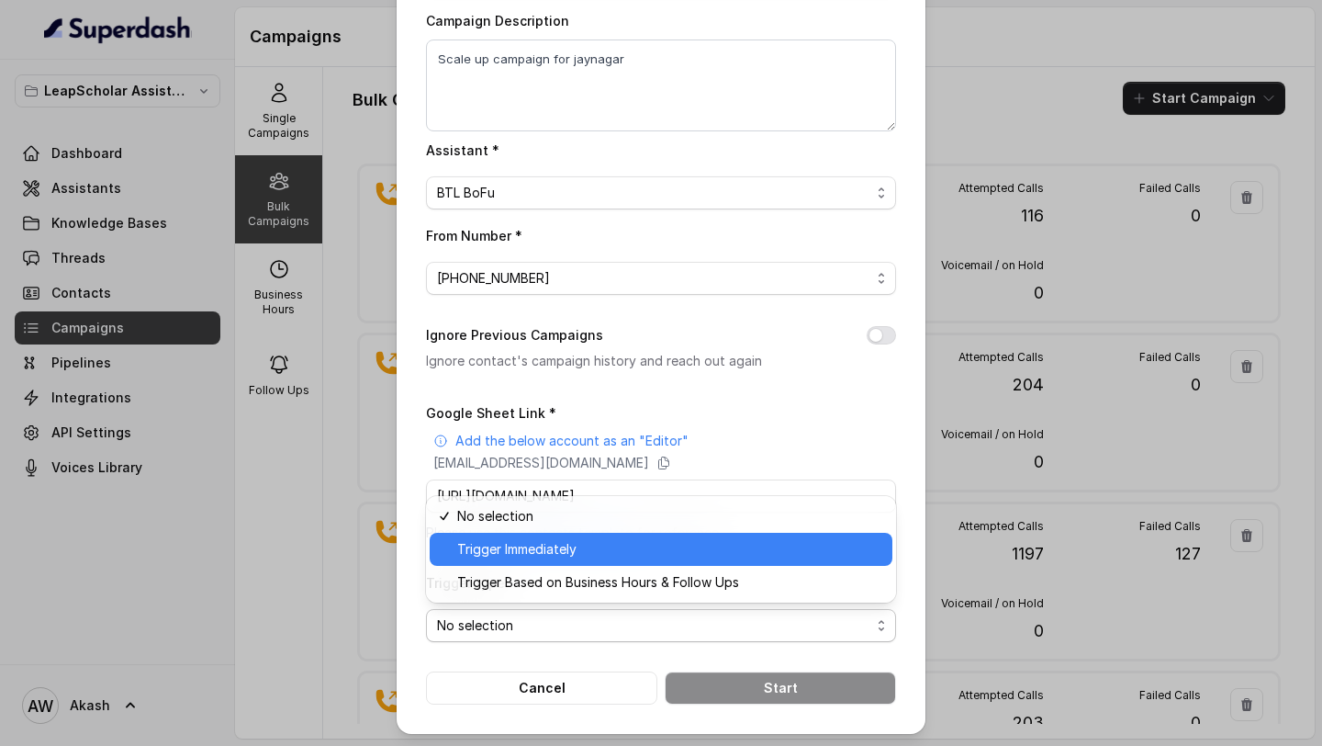
click at [676, 549] on span "Trigger Immediately" at bounding box center [669, 549] width 424 height 22
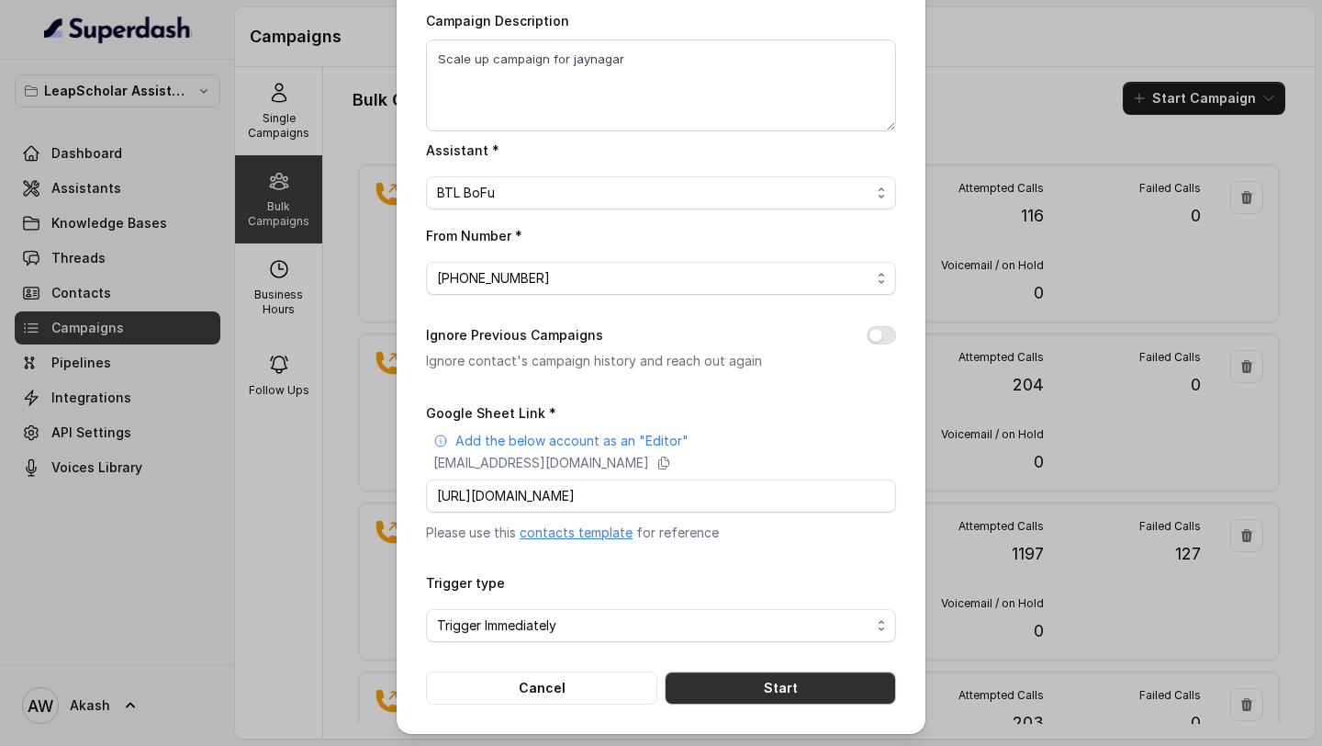
click at [722, 691] on button "Start" at bounding box center [780, 687] width 231 height 33
